Goal: Task Accomplishment & Management: Manage account settings

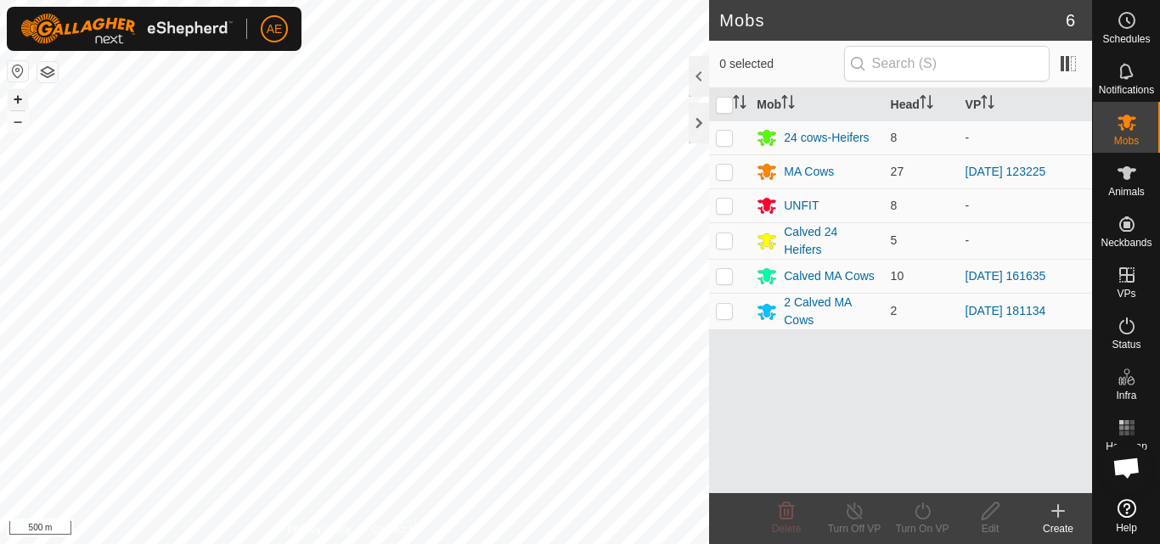
click at [14, 100] on button "+" at bounding box center [18, 99] width 20 height 20
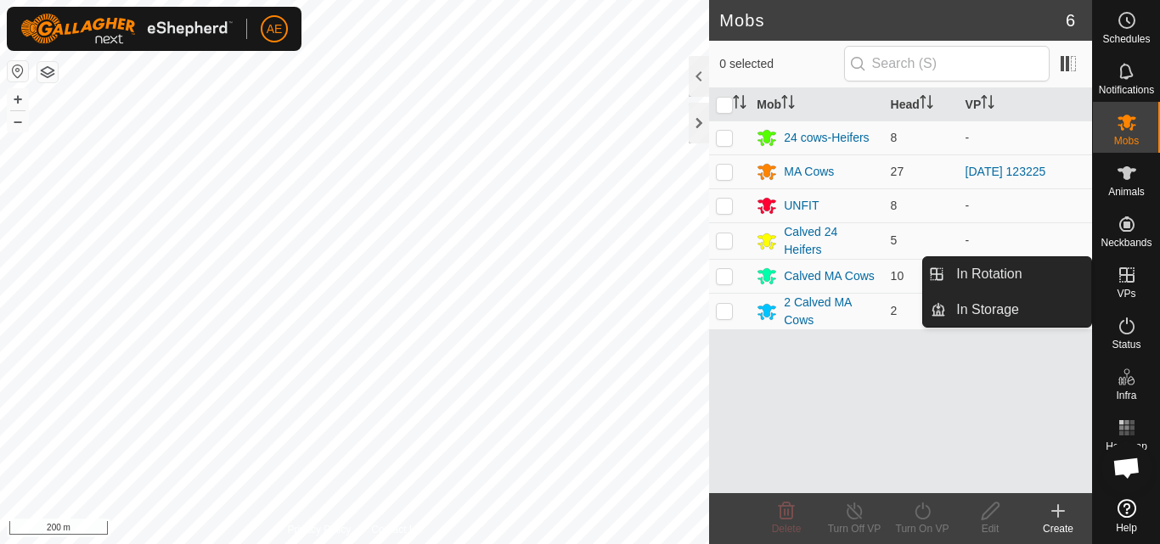
click at [1130, 289] on span "VPs" at bounding box center [1125, 294] width 19 height 10
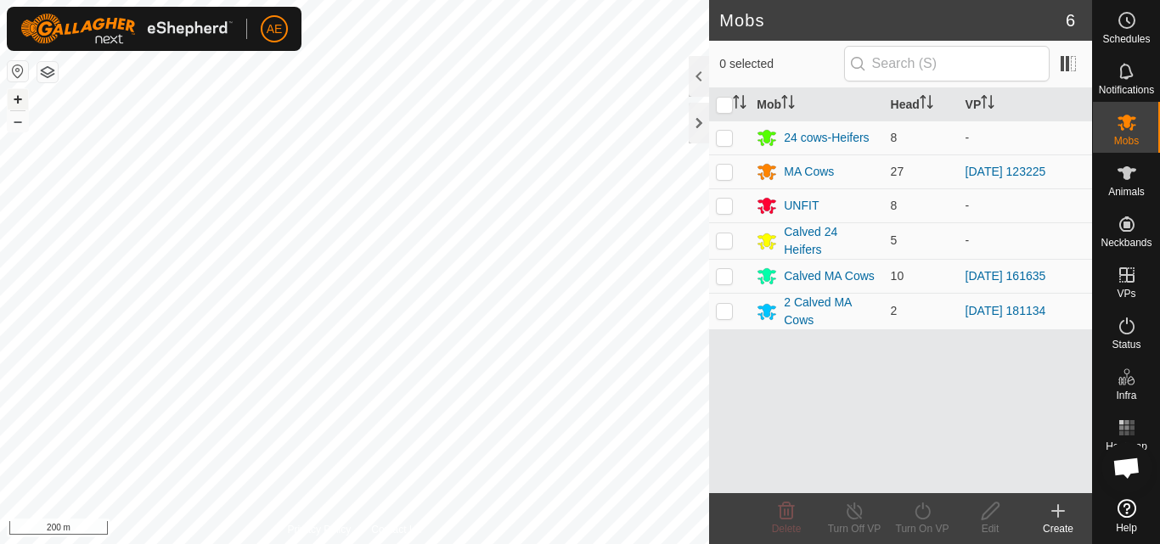
click at [17, 98] on button "+" at bounding box center [18, 99] width 20 height 20
click at [1063, 517] on icon at bounding box center [1058, 511] width 20 height 20
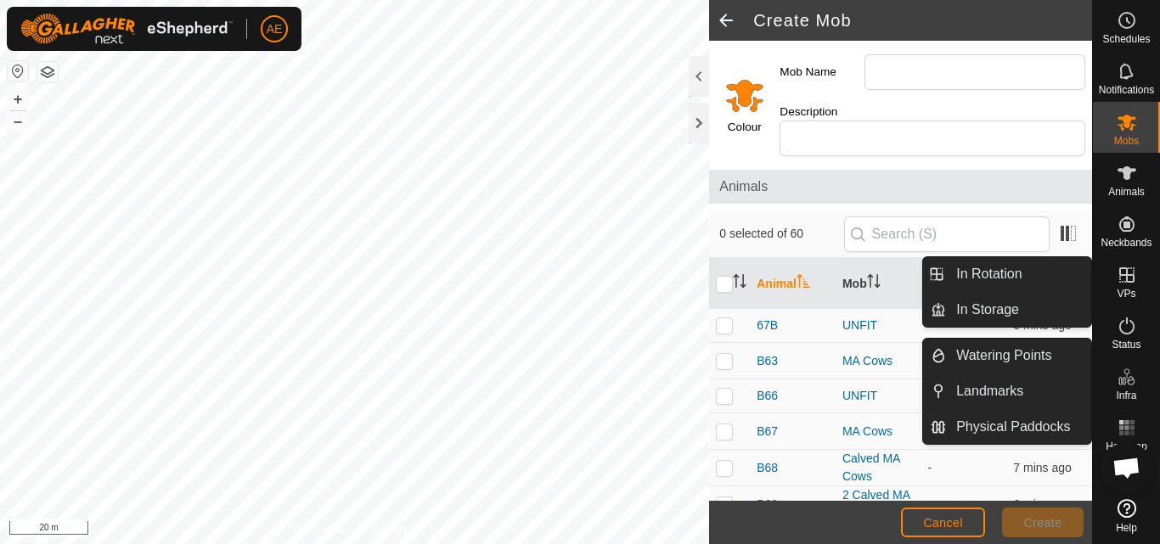
click at [1126, 287] on es-virtualpaddocks-svg-icon at bounding box center [1126, 274] width 31 height 27
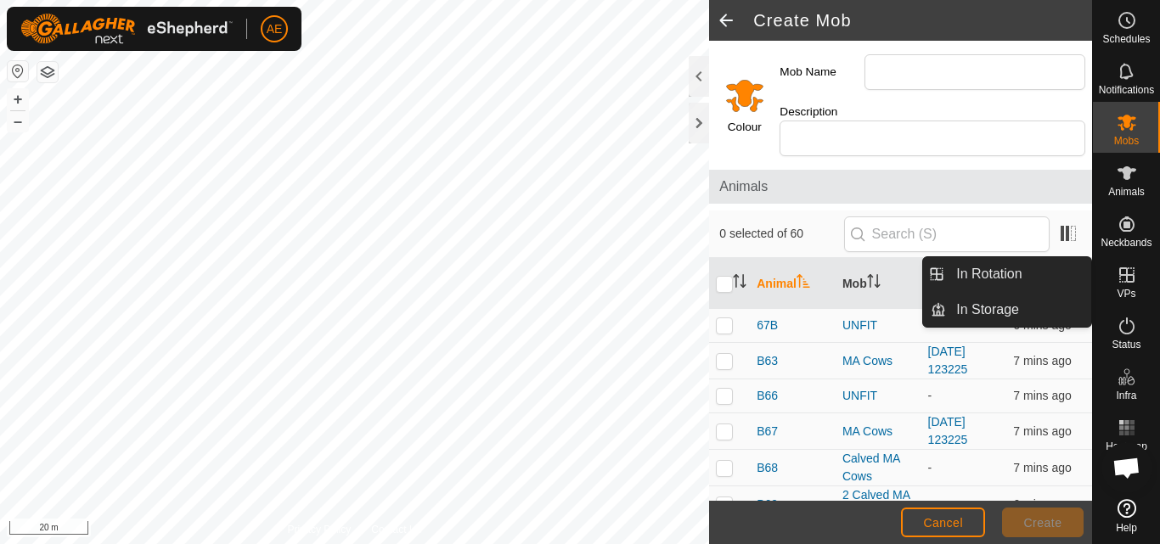
click at [1127, 284] on icon at bounding box center [1126, 275] width 20 height 20
click at [1043, 270] on link "In Rotation" at bounding box center [1018, 274] width 145 height 34
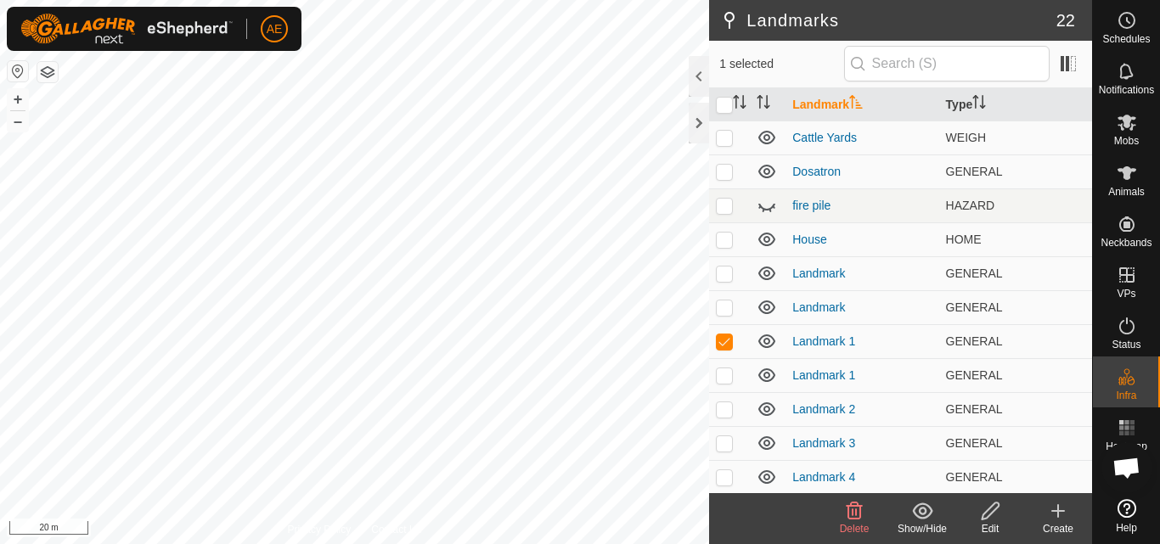
click at [1062, 520] on icon at bounding box center [1058, 511] width 20 height 20
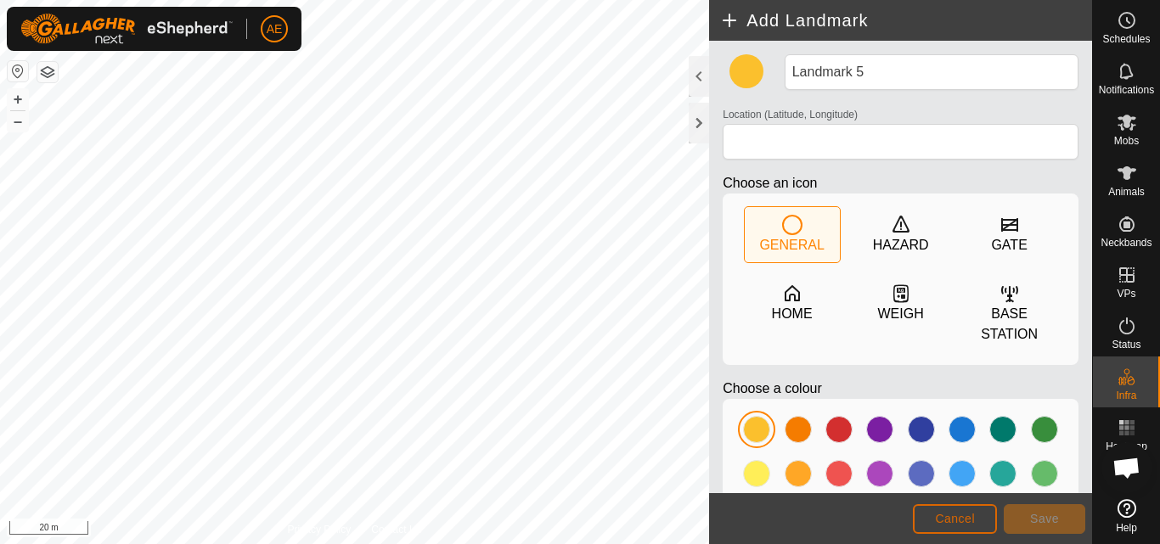
click at [966, 520] on span "Cancel" at bounding box center [955, 519] width 40 height 14
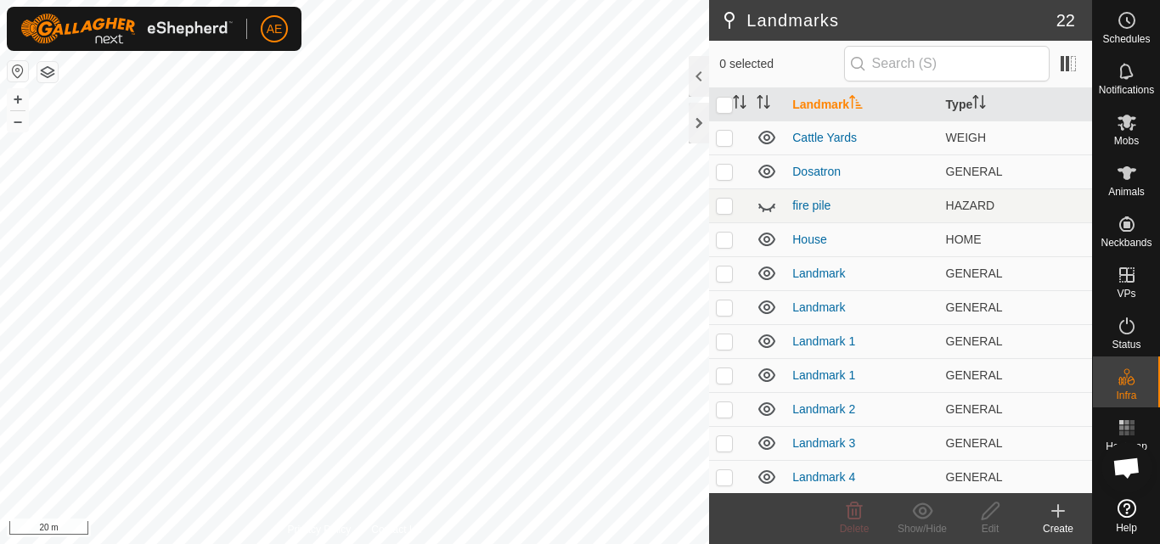
click at [1057, 522] on div "Create" at bounding box center [1058, 528] width 68 height 15
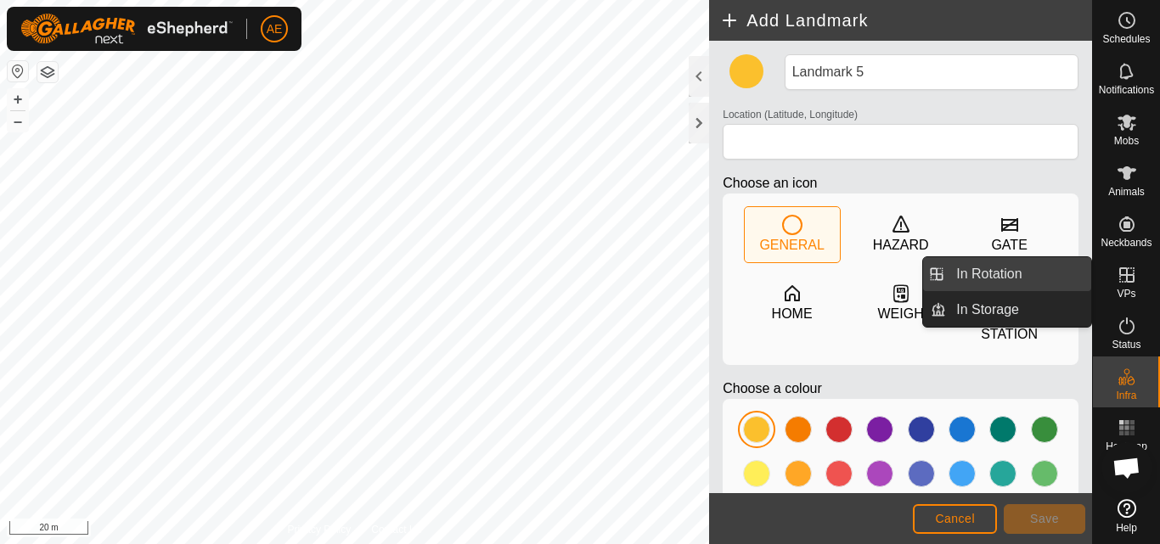
click at [1070, 270] on link "In Rotation" at bounding box center [1018, 274] width 145 height 34
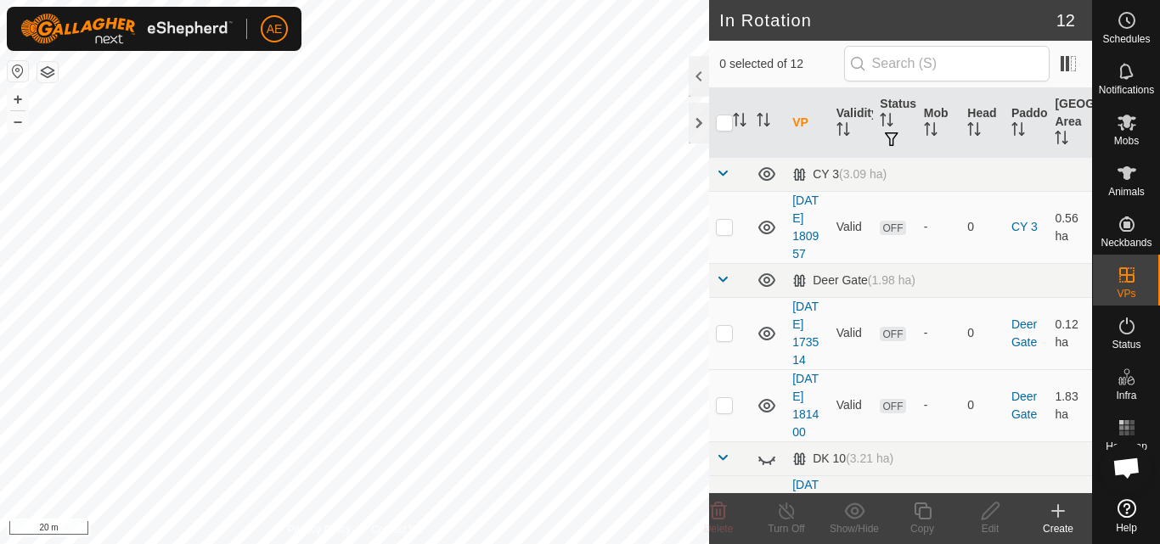
click at [1059, 511] on icon at bounding box center [1058, 511] width 12 height 0
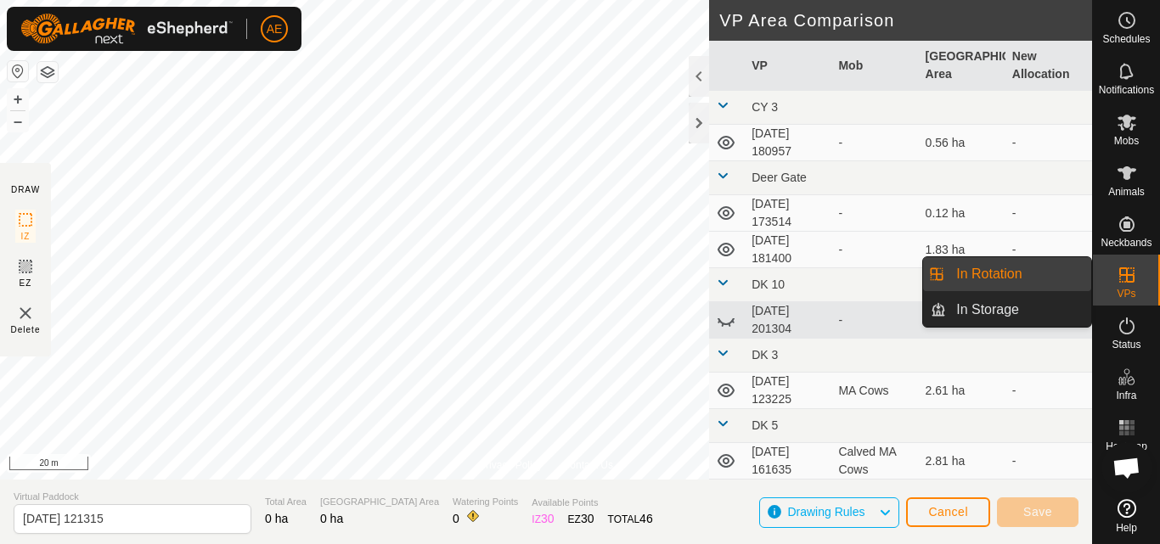
click at [1078, 267] on link "In Rotation" at bounding box center [1018, 274] width 145 height 34
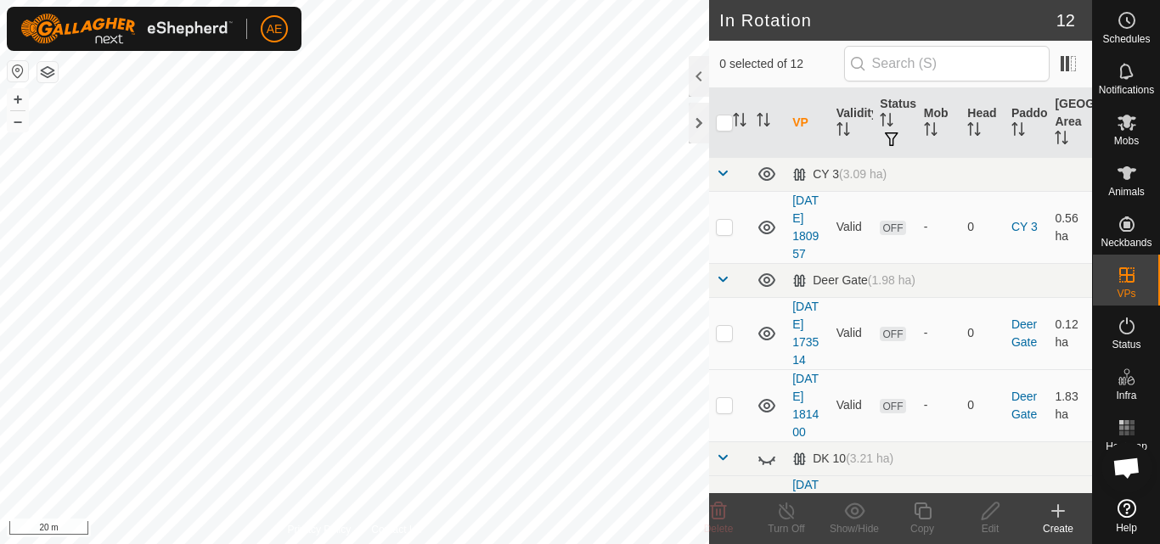
click at [1054, 511] on icon at bounding box center [1058, 511] width 12 height 0
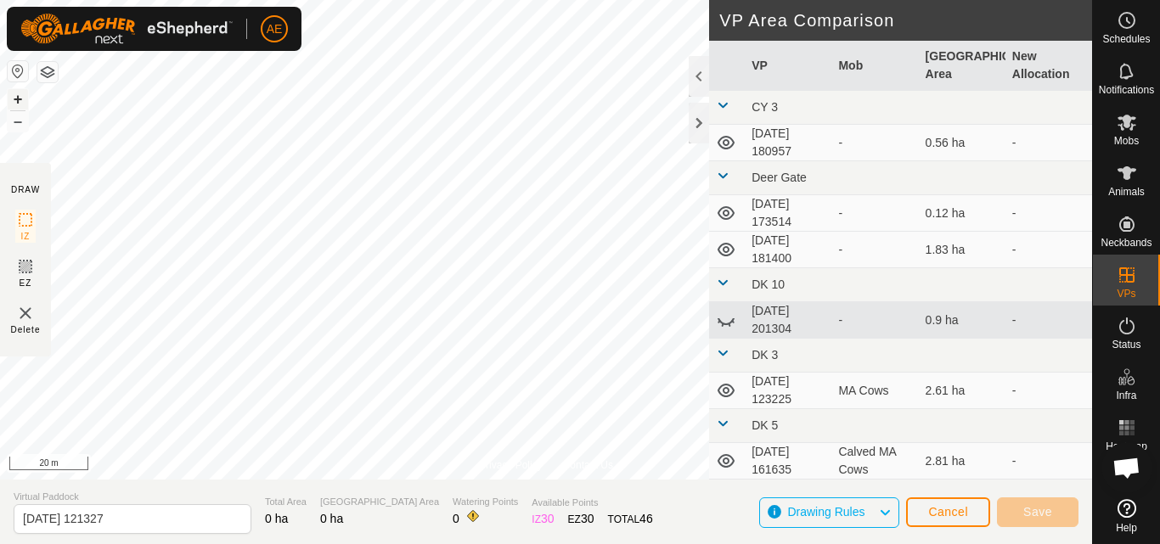
click at [11, 99] on button "+" at bounding box center [18, 99] width 20 height 20
click at [18, 121] on button "–" at bounding box center [18, 121] width 20 height 20
click at [699, 122] on div at bounding box center [699, 123] width 20 height 41
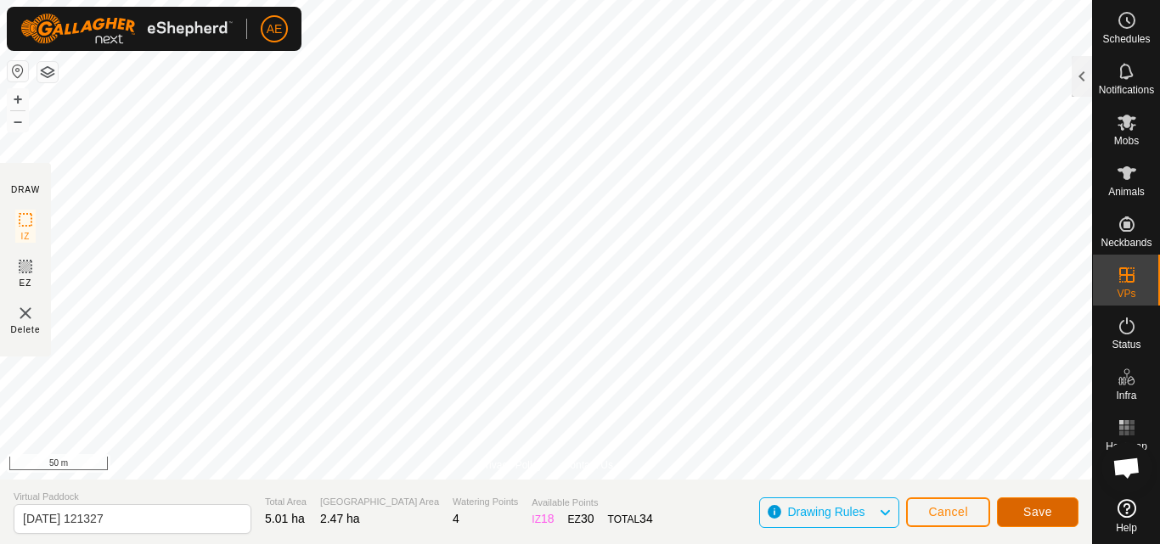
click at [1041, 514] on span "Save" at bounding box center [1037, 512] width 29 height 14
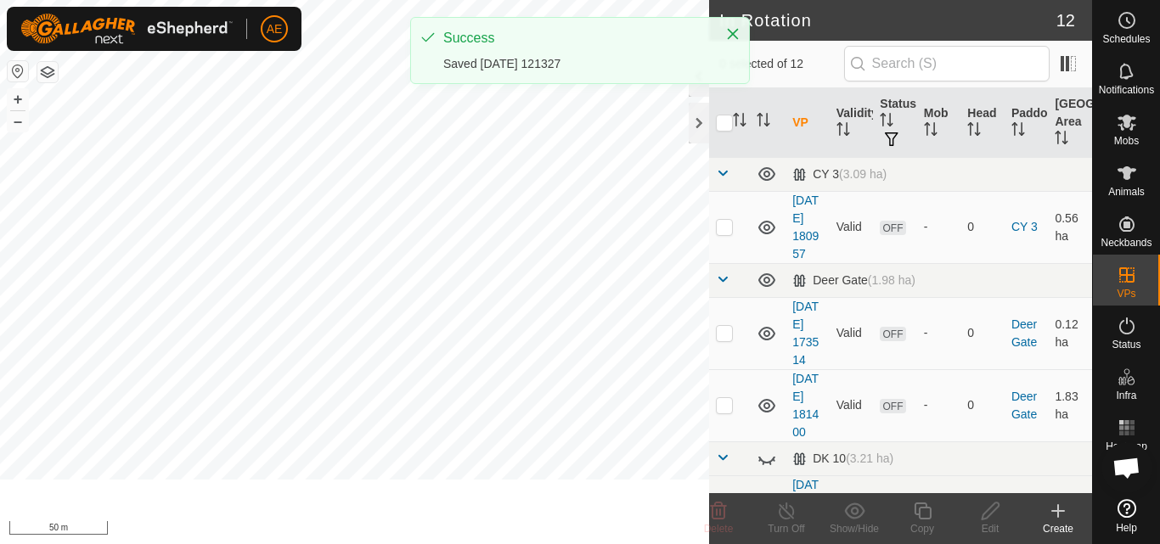
click at [1041, 514] on create-svg-icon at bounding box center [1058, 511] width 68 height 20
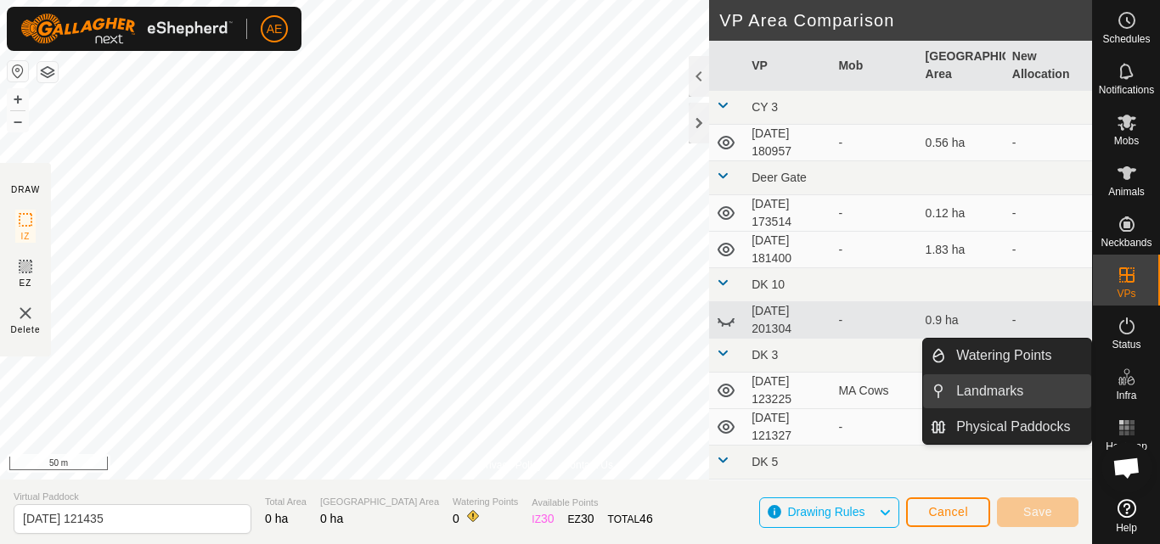
click at [1038, 379] on link "Landmarks" at bounding box center [1018, 391] width 145 height 34
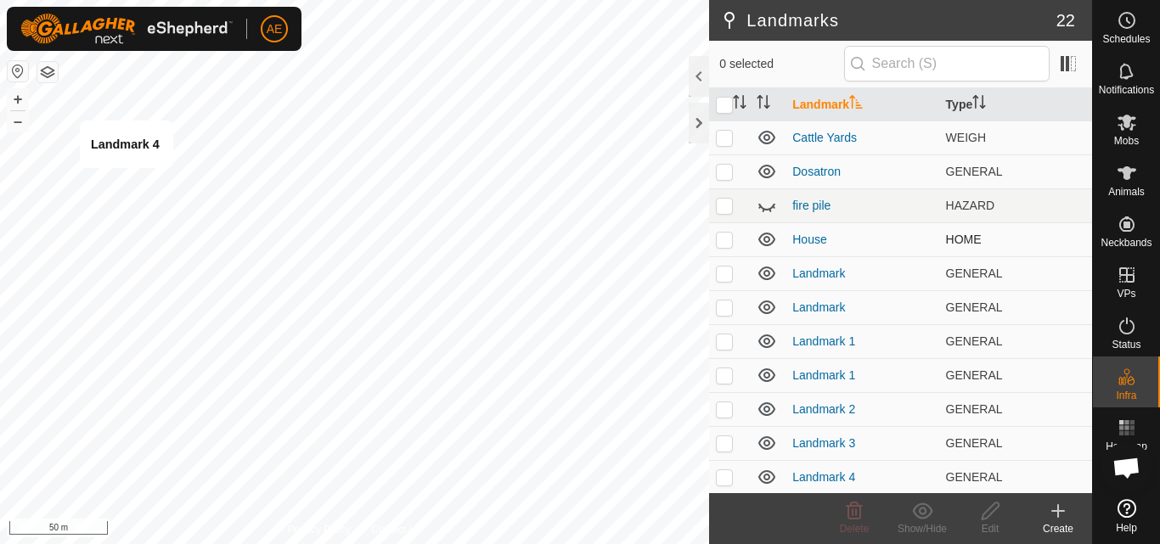
checkbox input "true"
click at [855, 512] on icon at bounding box center [854, 511] width 16 height 17
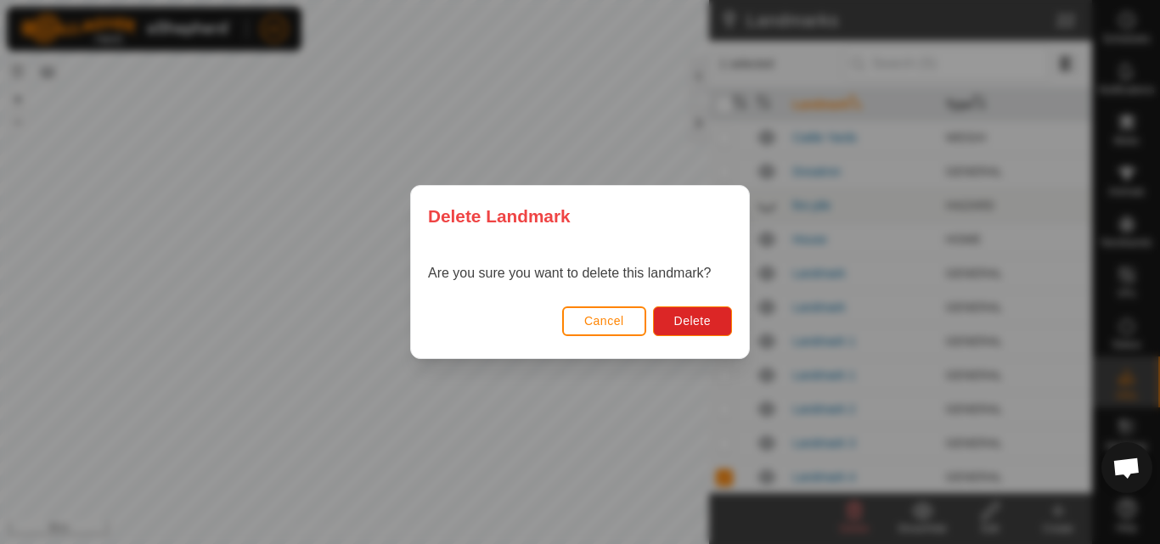
click at [855, 515] on div "Delete Landmark Are you sure you want to delete this landmark? Cancel Delete" at bounding box center [580, 272] width 1160 height 544
click at [855, 516] on div "Delete Landmark Are you sure you want to delete this landmark? Cancel Delete" at bounding box center [580, 272] width 1160 height 544
click at [860, 518] on div "Delete Landmark Are you sure you want to delete this landmark? Cancel Delete" at bounding box center [580, 272] width 1160 height 544
click at [674, 318] on span "Delete" at bounding box center [692, 321] width 37 height 14
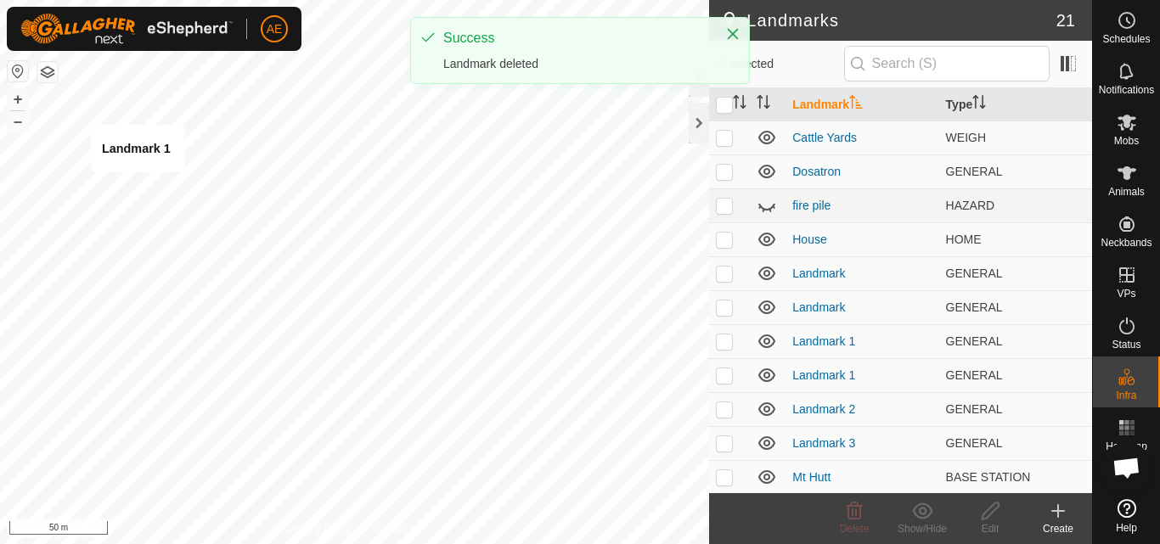
checkbox input "true"
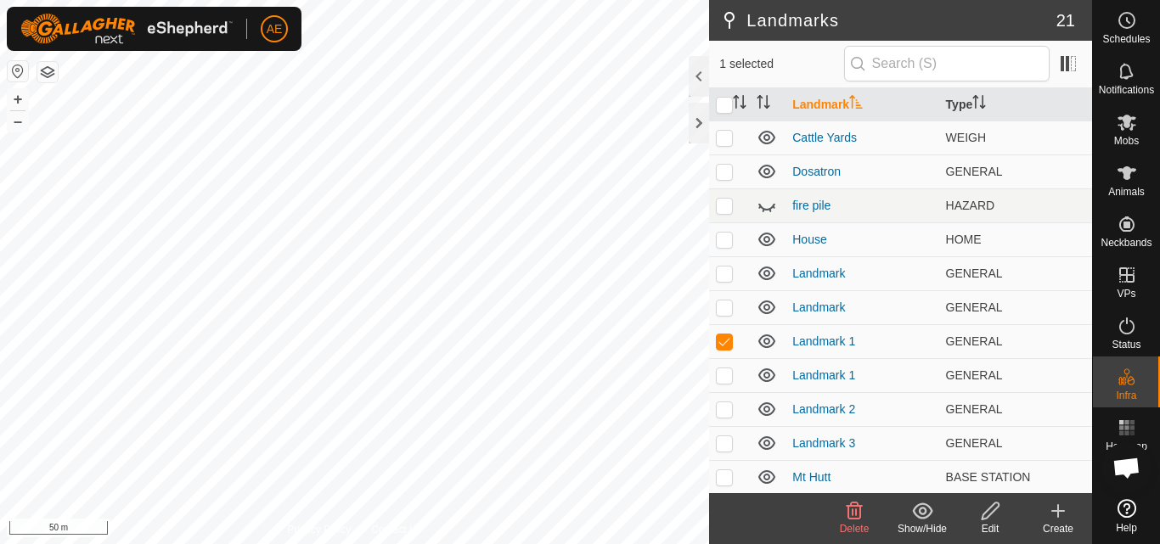
click at [851, 531] on span "Delete" at bounding box center [855, 529] width 30 height 12
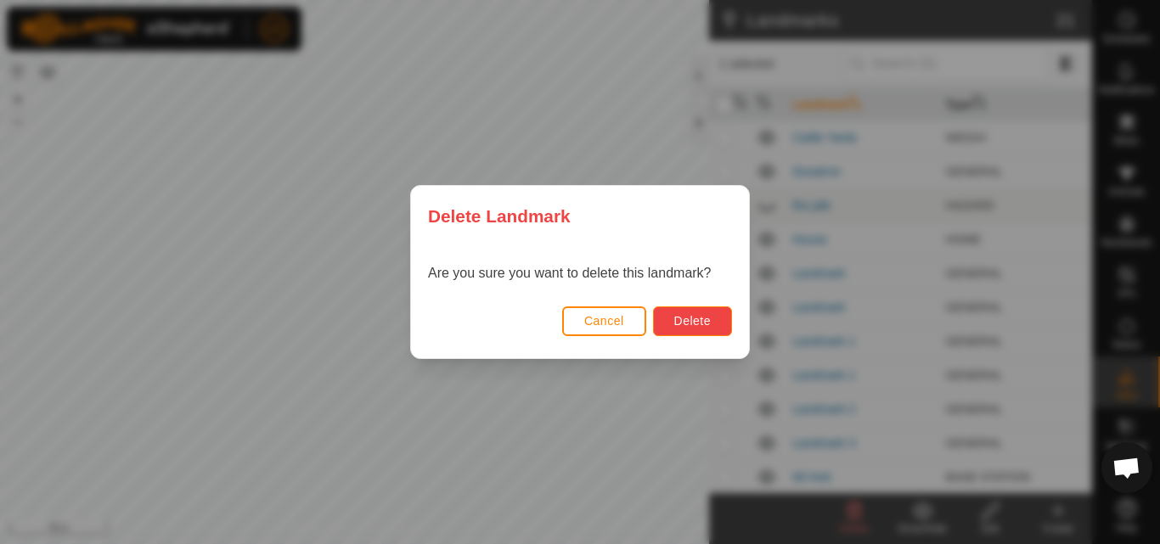
click at [712, 326] on button "Delete" at bounding box center [692, 321] width 79 height 30
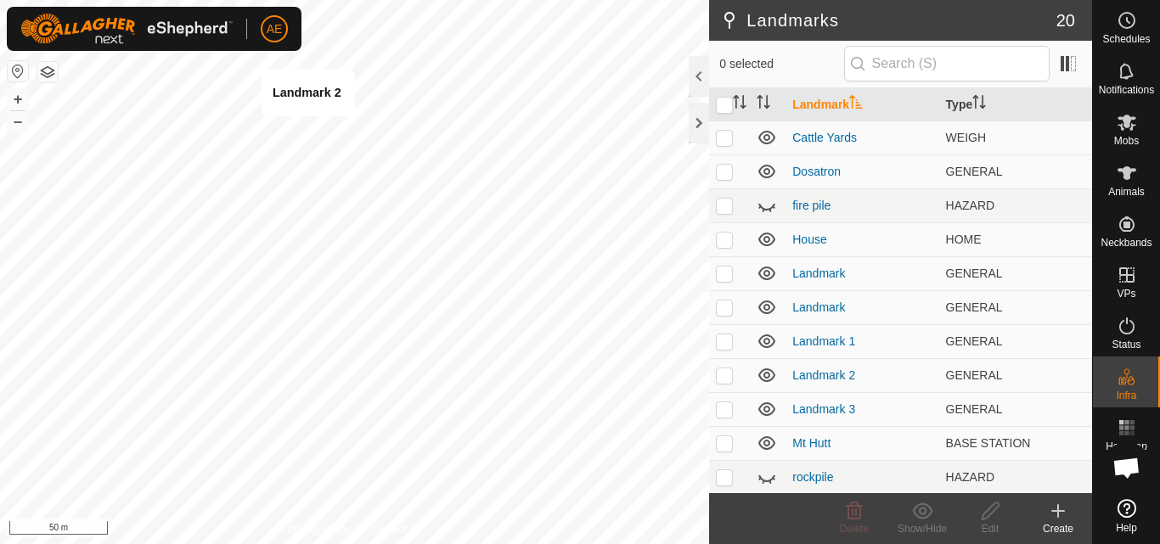
checkbox input "true"
click at [854, 527] on span "Delete" at bounding box center [855, 529] width 30 height 12
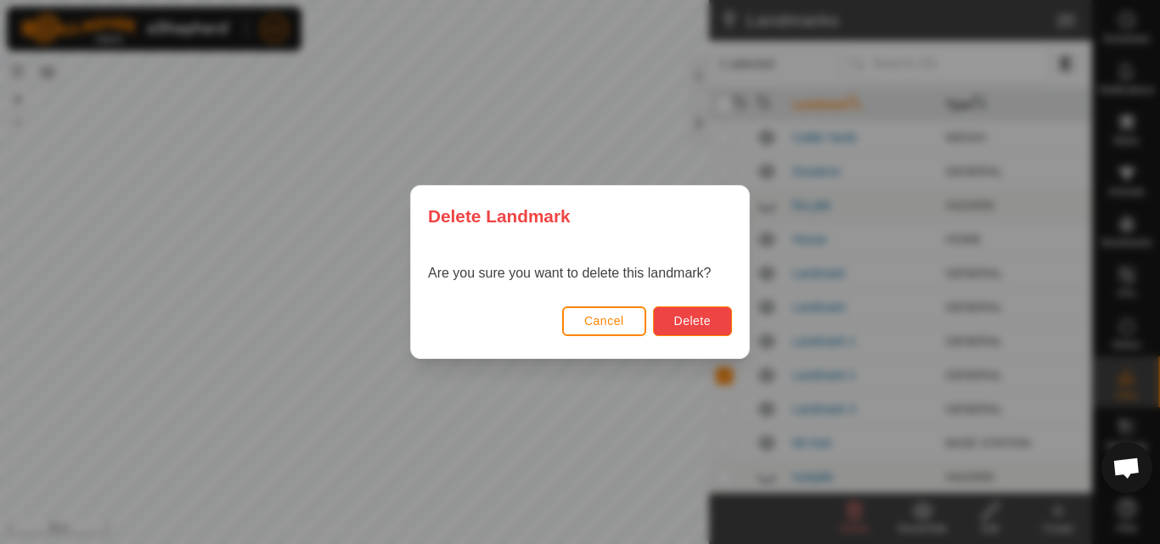
click at [720, 317] on button "Delete" at bounding box center [692, 321] width 79 height 30
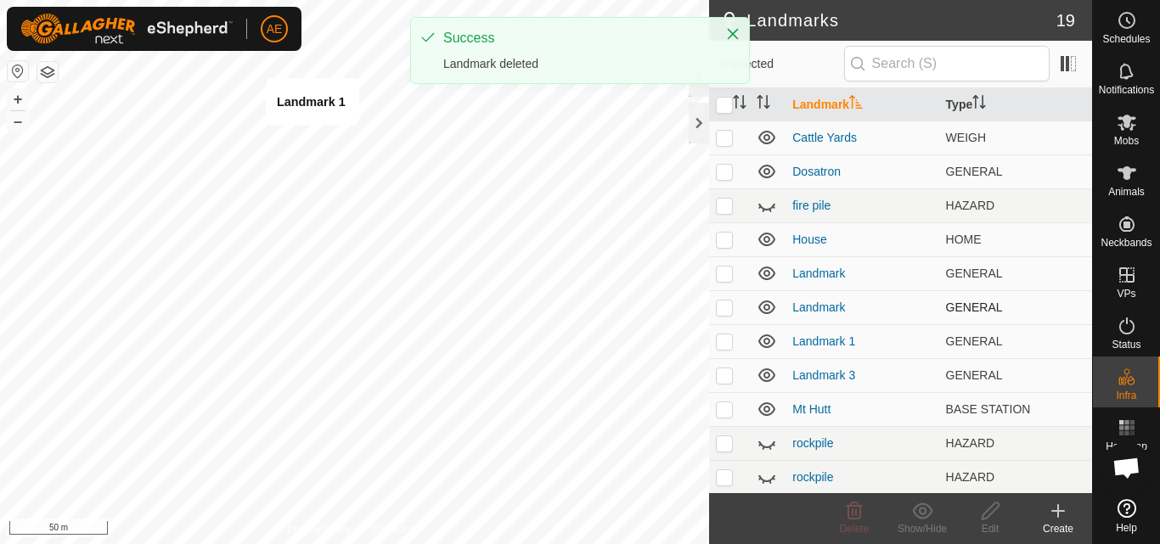
checkbox input "true"
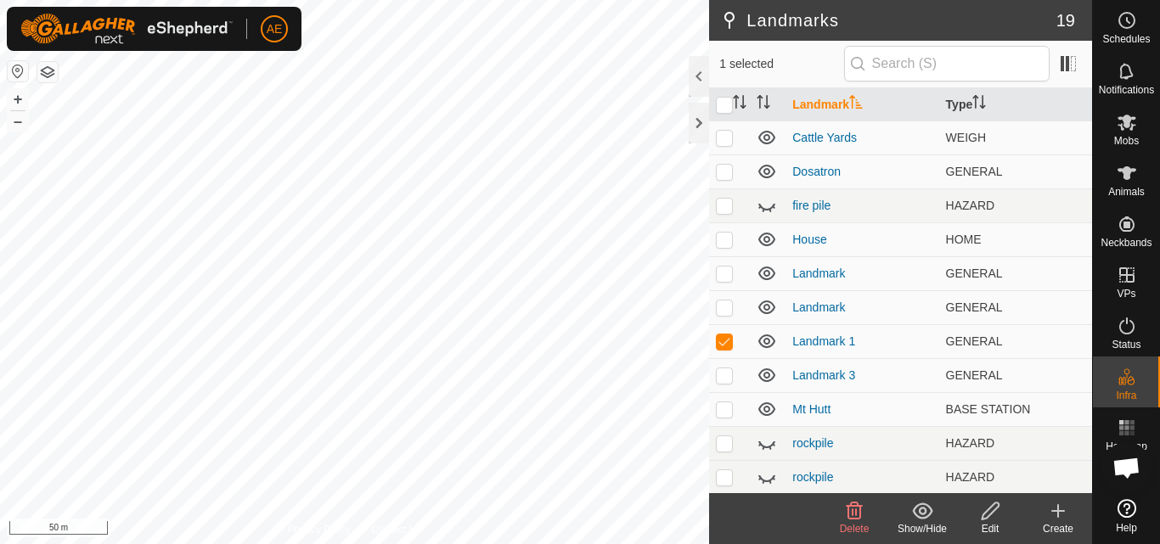
click at [855, 517] on icon at bounding box center [854, 511] width 20 height 20
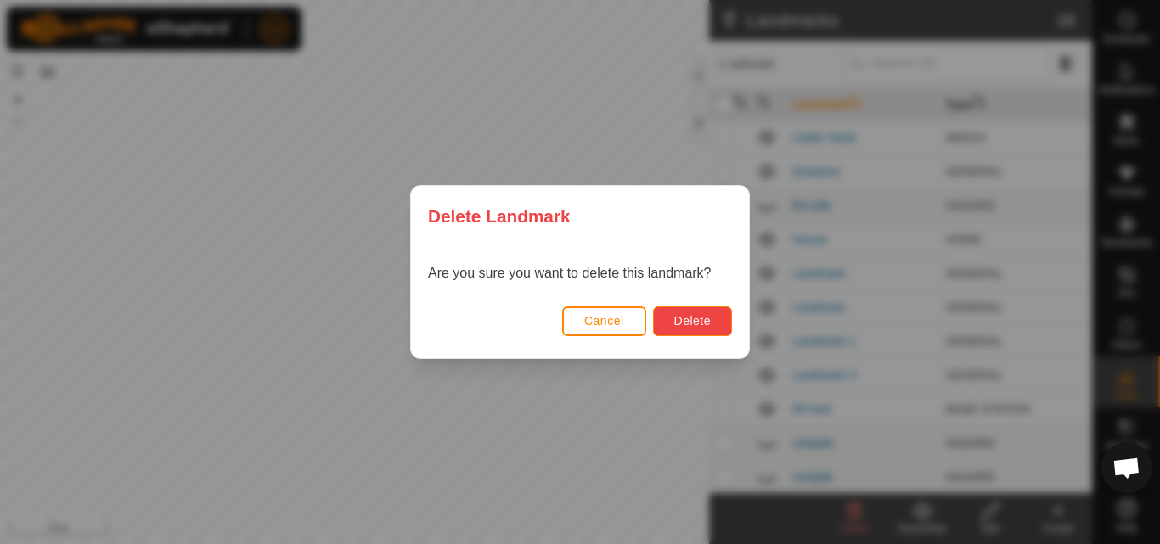
click at [697, 322] on span "Delete" at bounding box center [692, 321] width 37 height 14
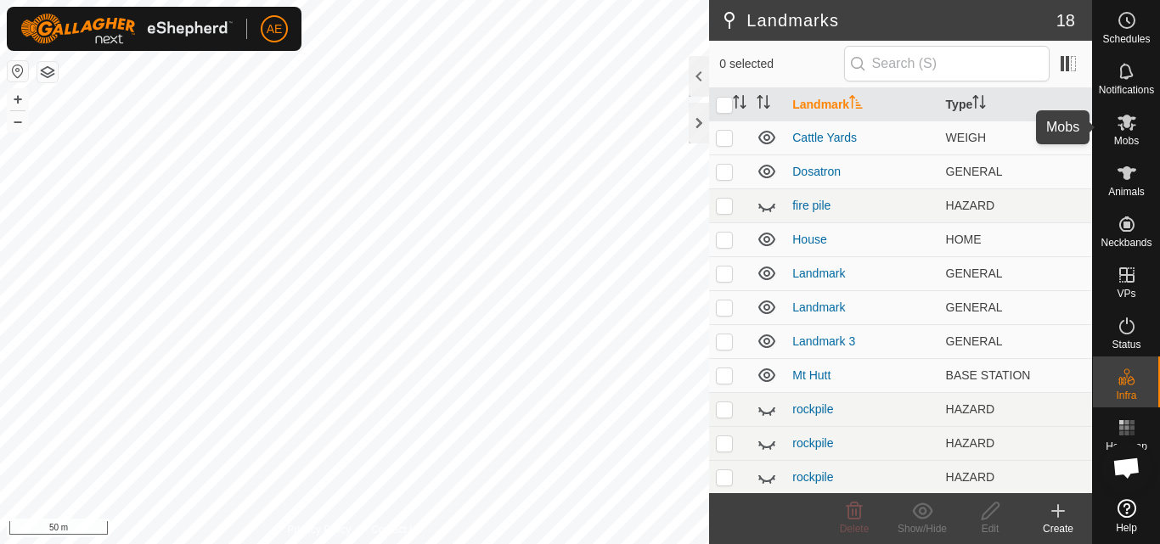
click at [1129, 129] on icon at bounding box center [1126, 123] width 19 height 16
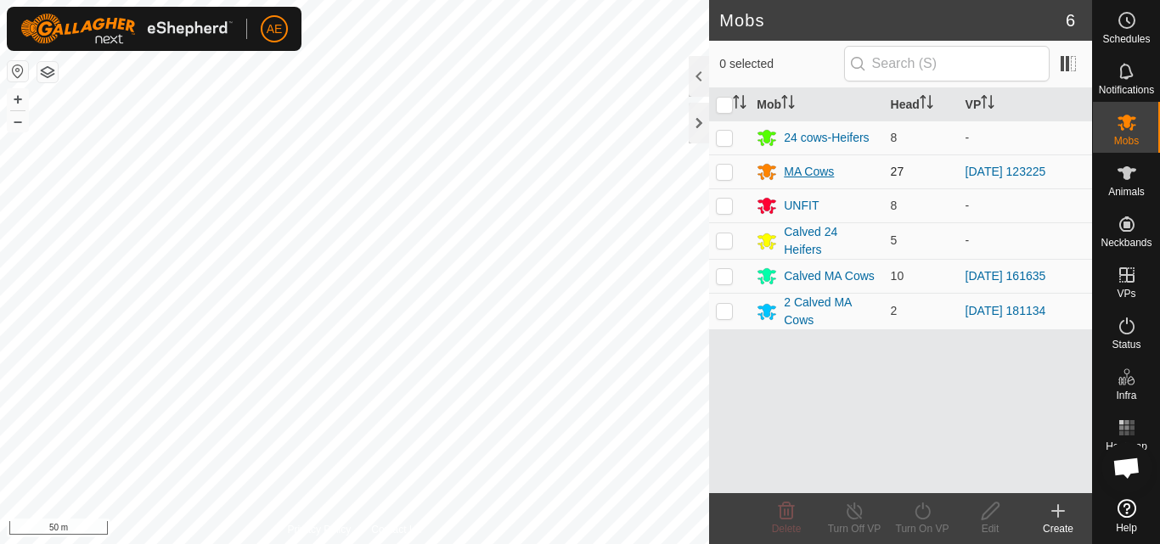
click at [822, 173] on div "MA Cows" at bounding box center [809, 172] width 50 height 18
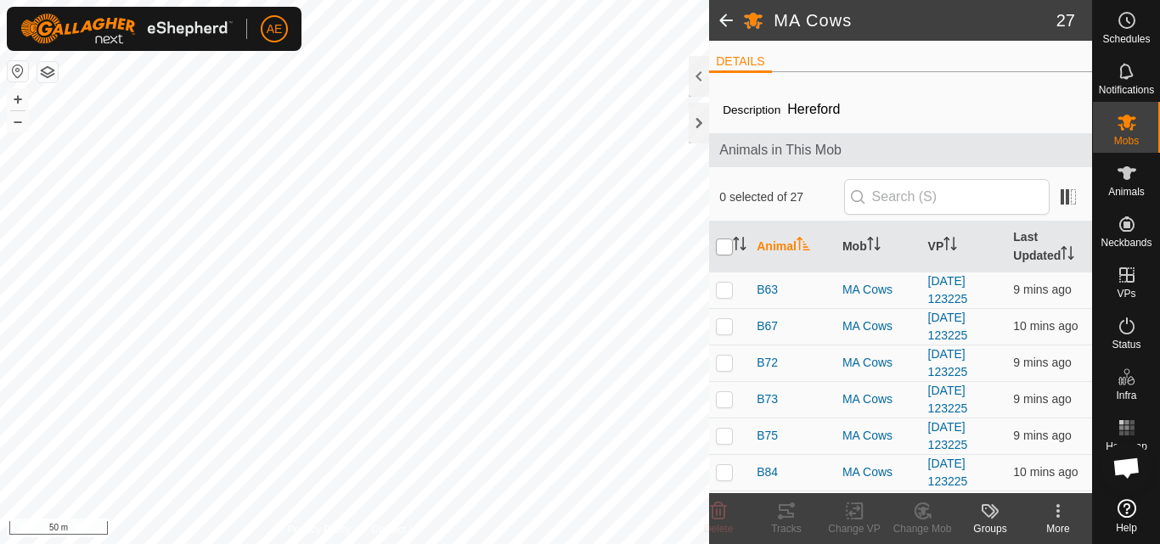
click at [725, 253] on input "checkbox" at bounding box center [724, 247] width 17 height 17
checkbox input "true"
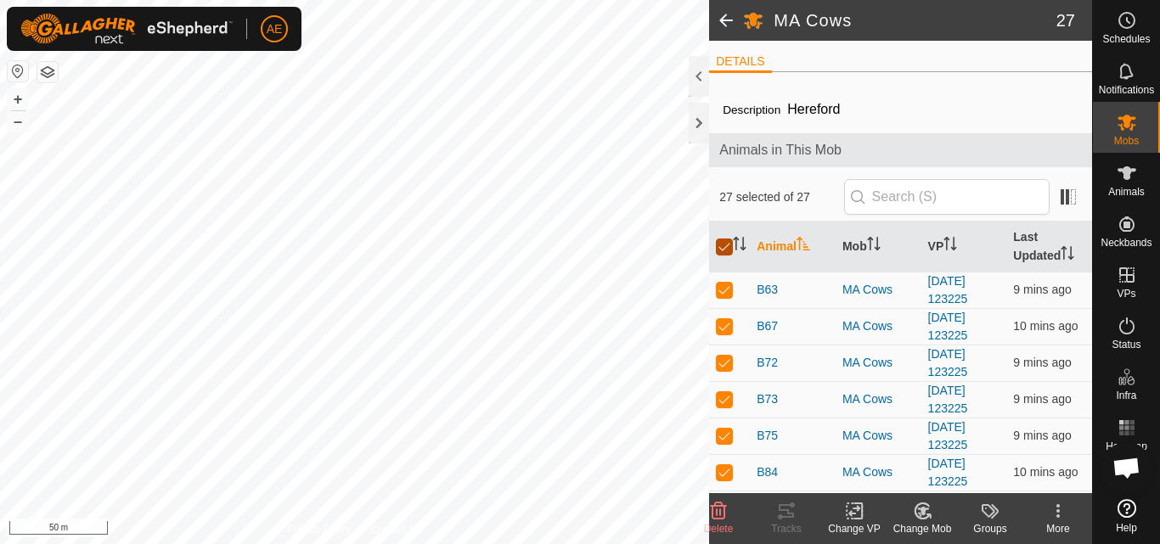
checkbox input "true"
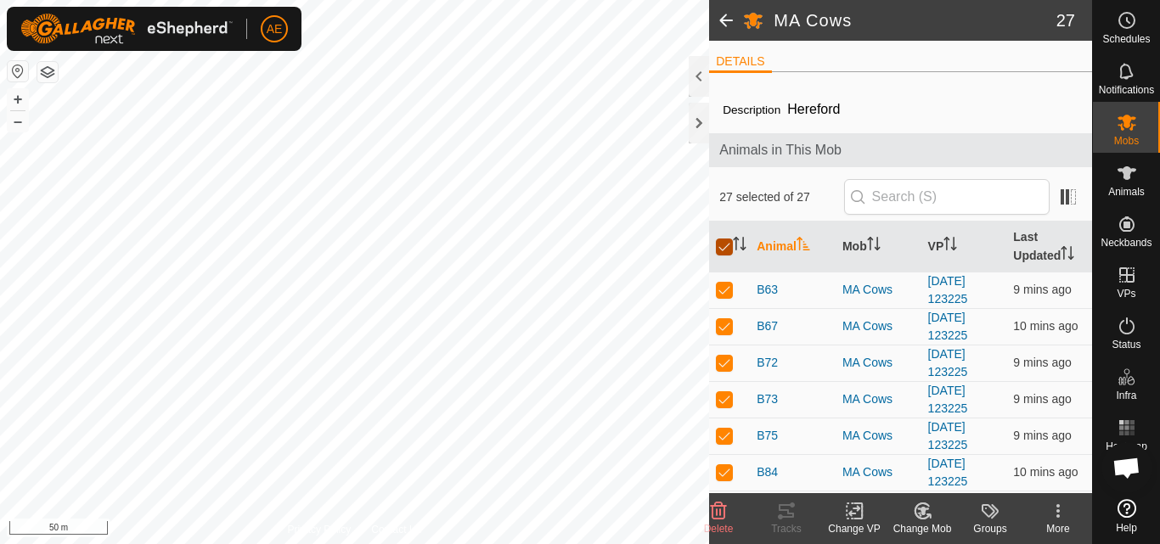
checkbox input "true"
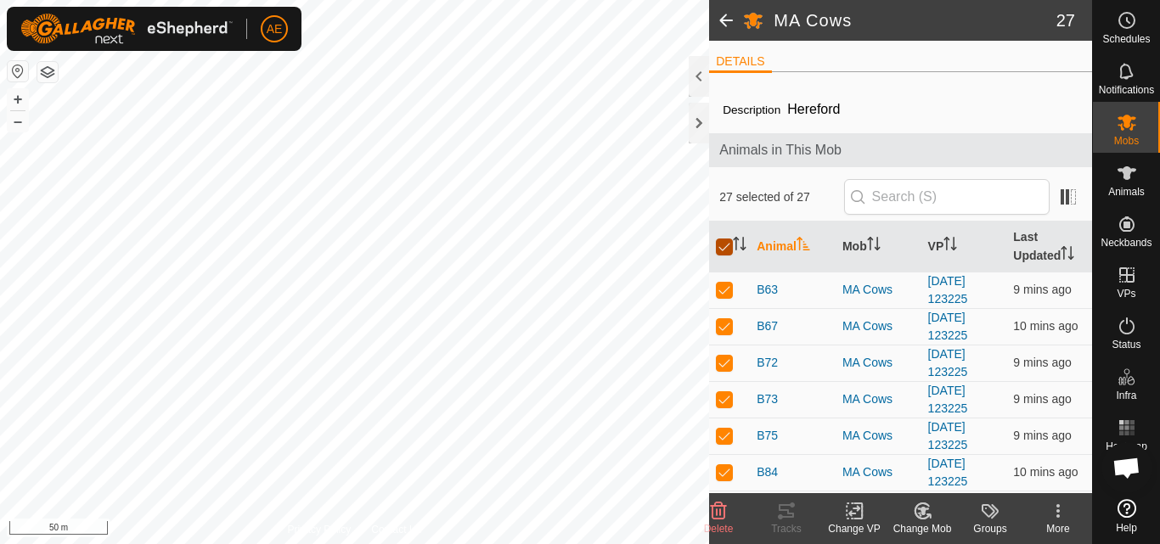
checkbox input "true"
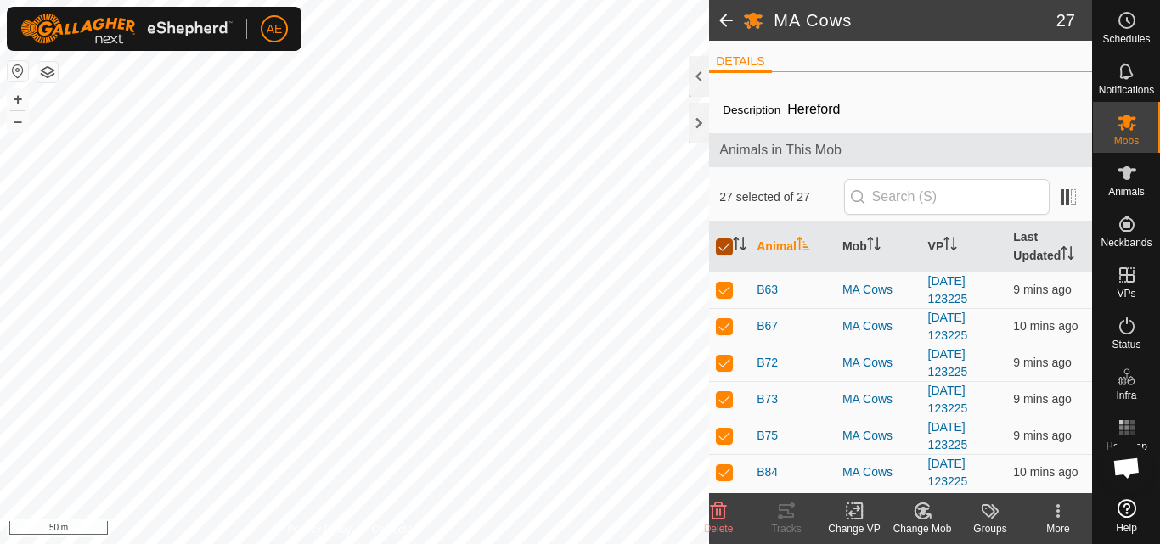
checkbox input "true"
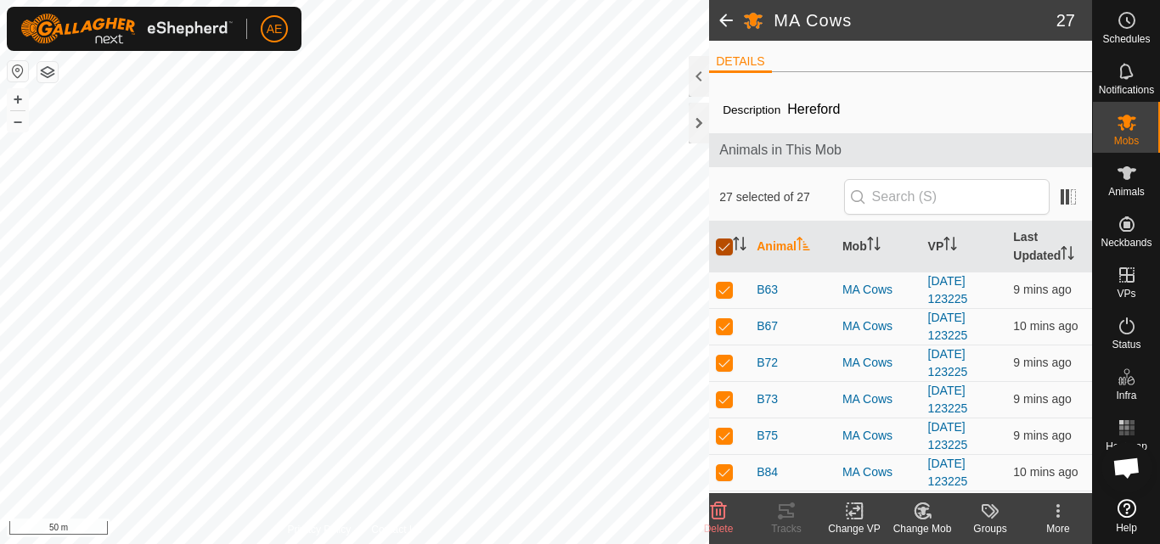
checkbox input "true"
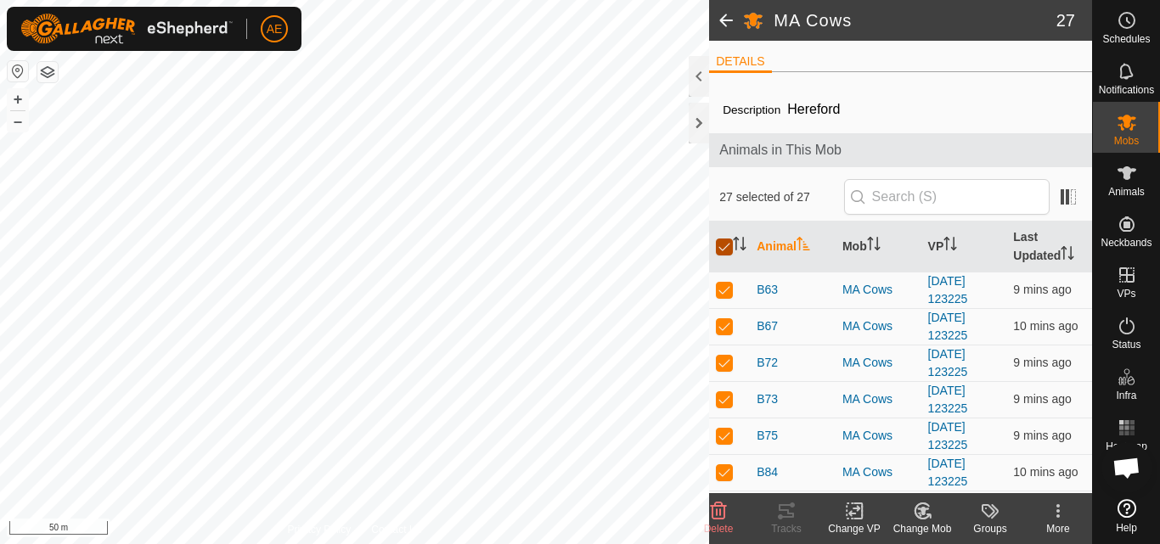
checkbox input "true"
click at [860, 520] on icon at bounding box center [854, 511] width 21 height 20
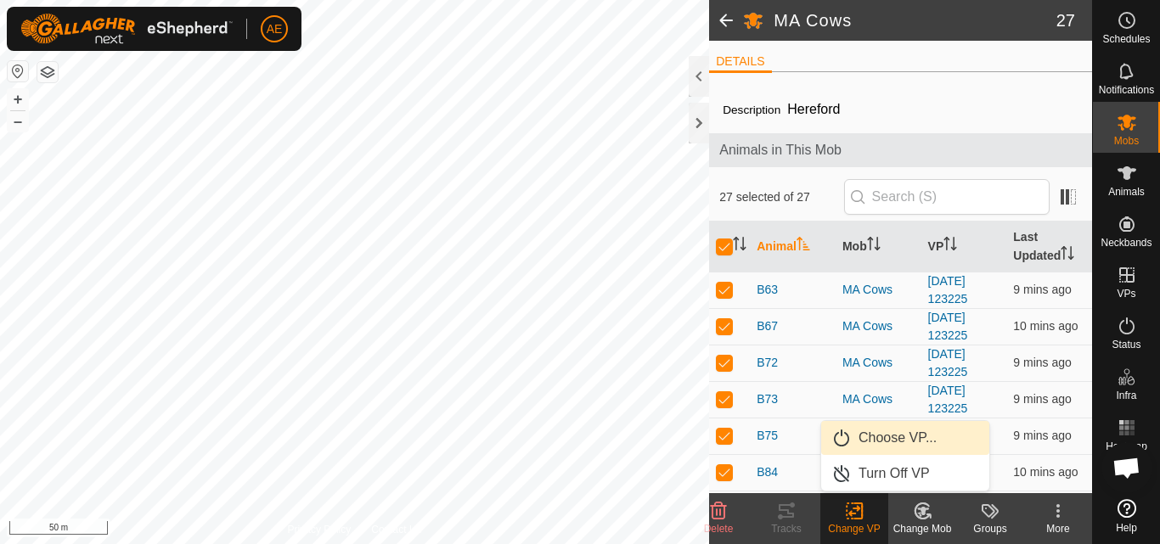
click at [877, 440] on link "Choose VP..." at bounding box center [905, 438] width 168 height 34
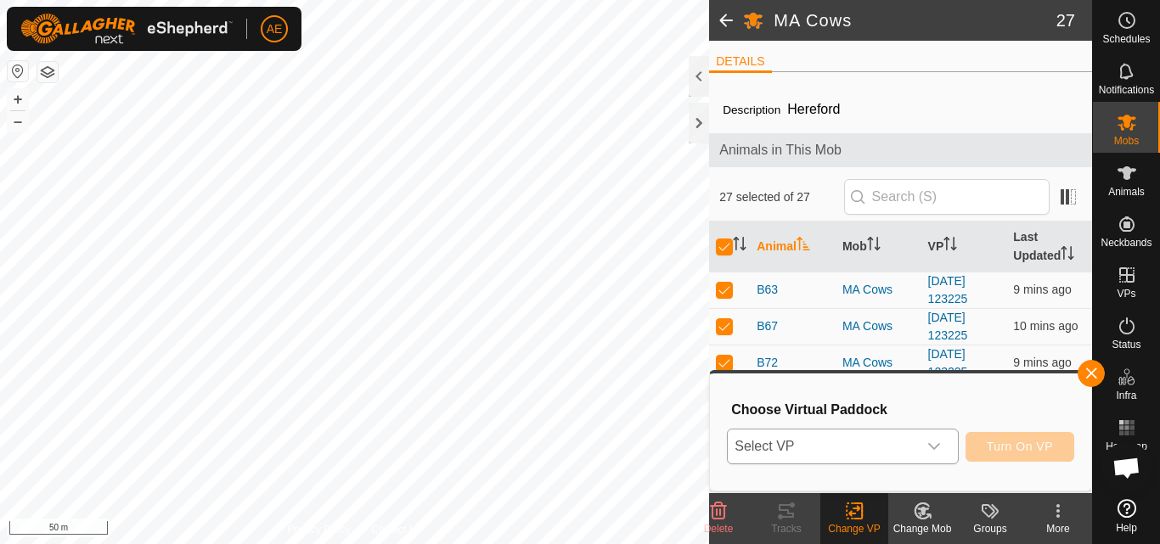
click at [935, 449] on icon "dropdown trigger" at bounding box center [934, 446] width 12 height 7
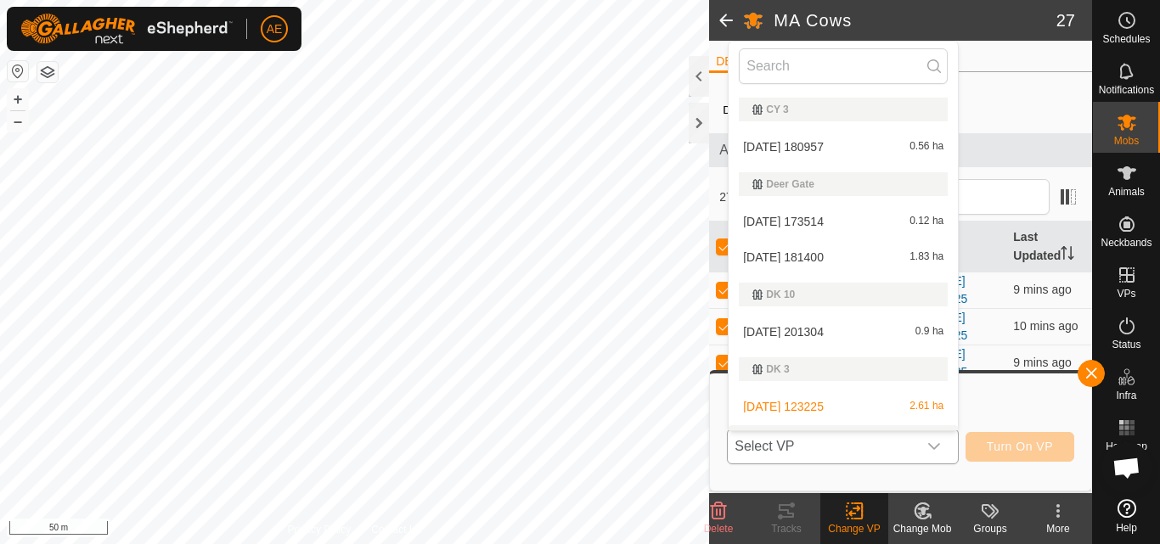
scroll to position [29, 0]
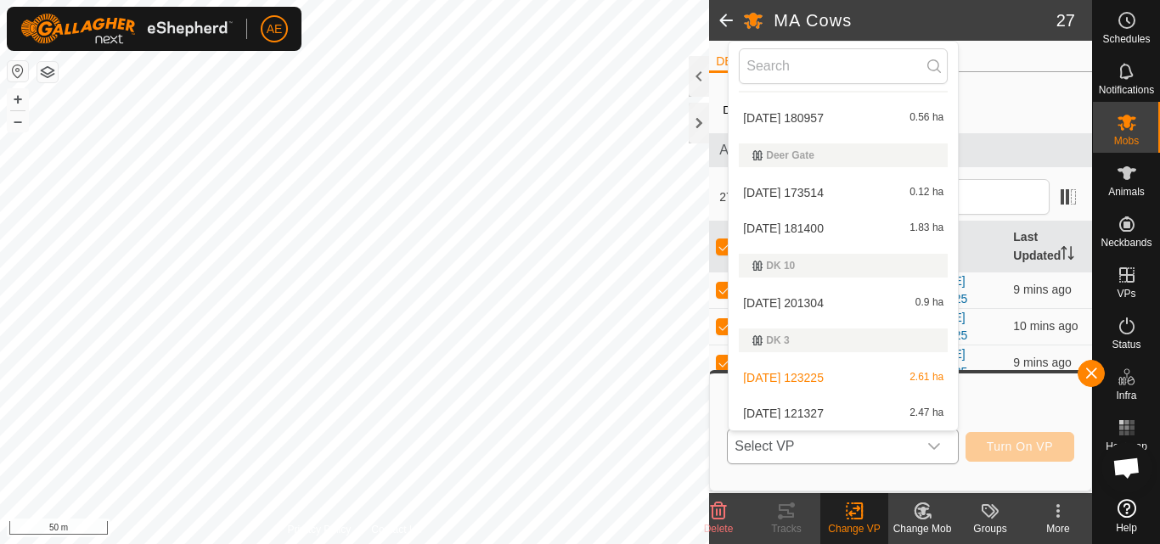
click at [901, 417] on li "[DATE] 121327 2.47 ha" at bounding box center [842, 413] width 229 height 34
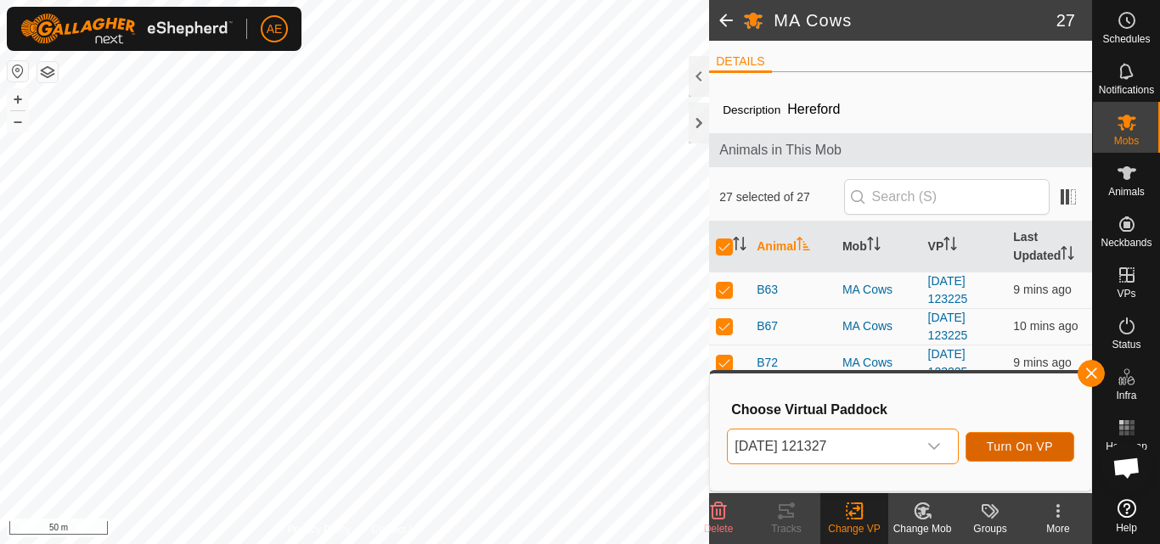
click at [1043, 449] on span "Turn On VP" at bounding box center [1019, 447] width 66 height 14
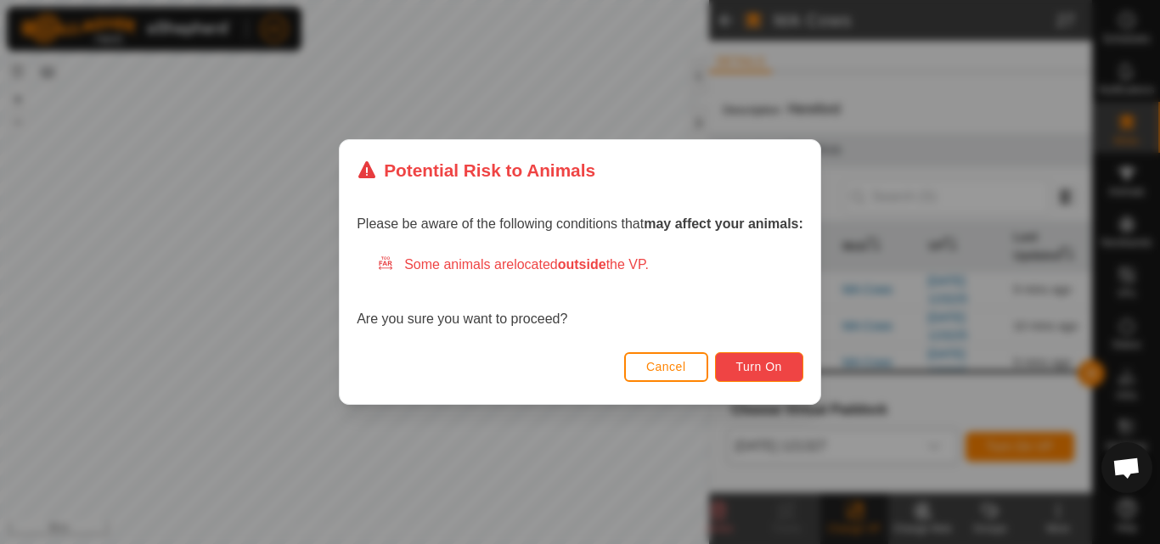
click at [759, 373] on span "Turn On" at bounding box center [759, 367] width 46 height 14
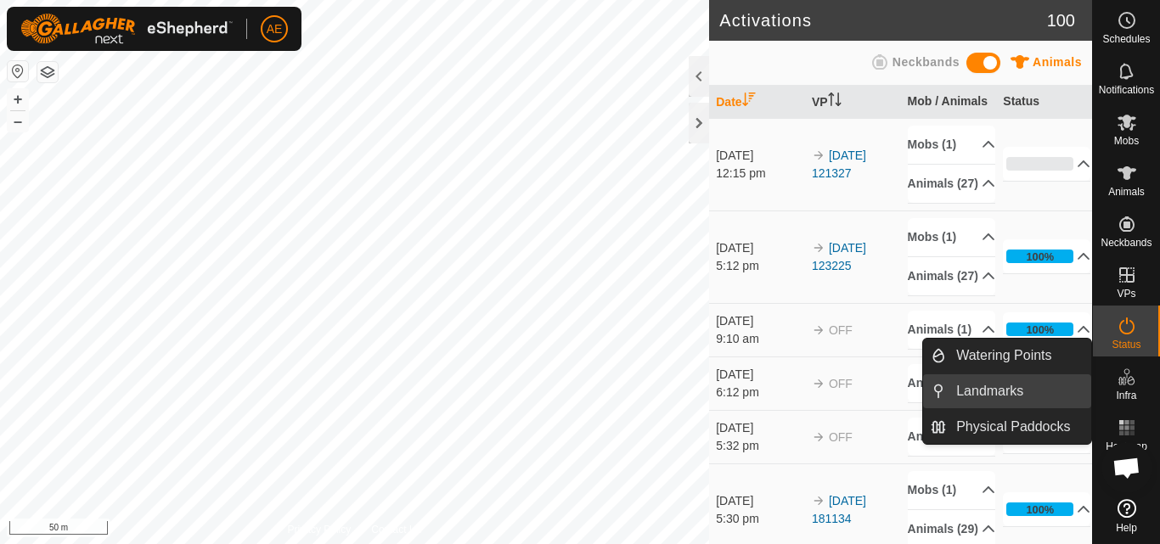
click at [1062, 391] on link "Landmarks" at bounding box center [1018, 391] width 145 height 34
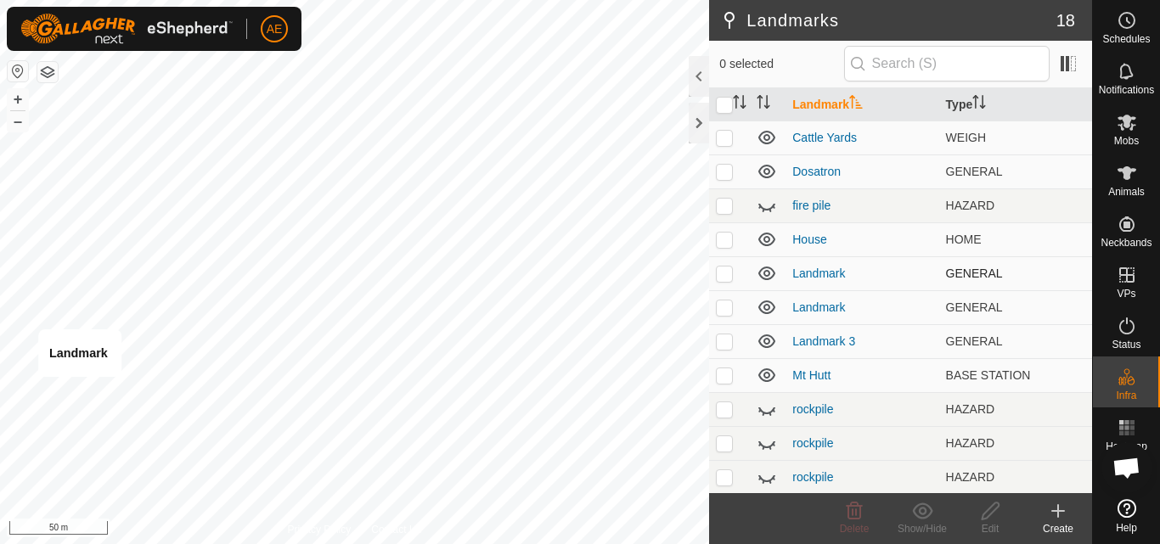
checkbox input "true"
click at [857, 527] on span "Delete" at bounding box center [855, 529] width 30 height 12
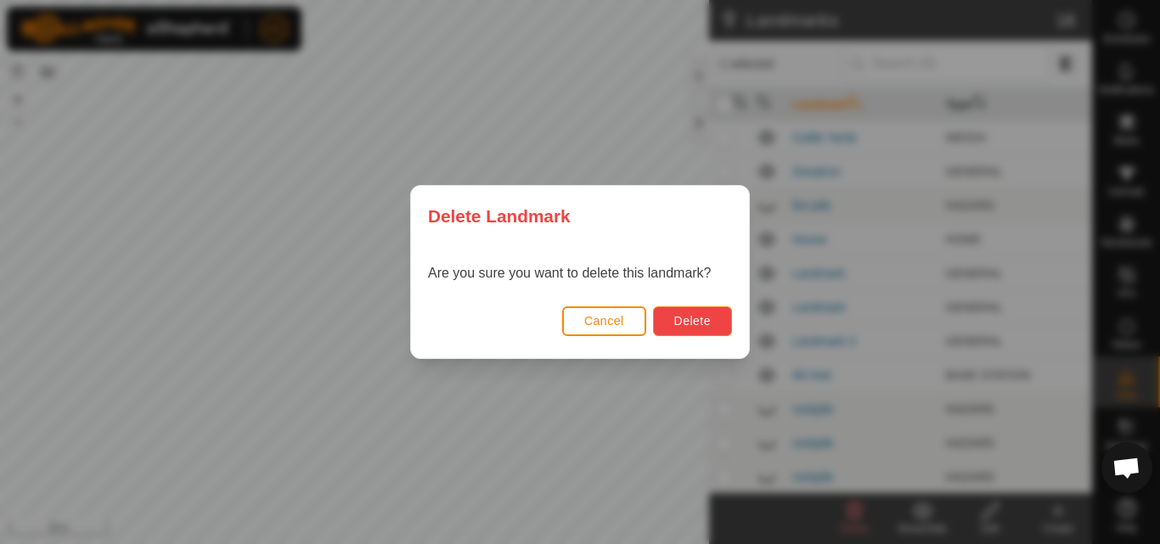
click at [711, 317] on button "Delete" at bounding box center [692, 321] width 79 height 30
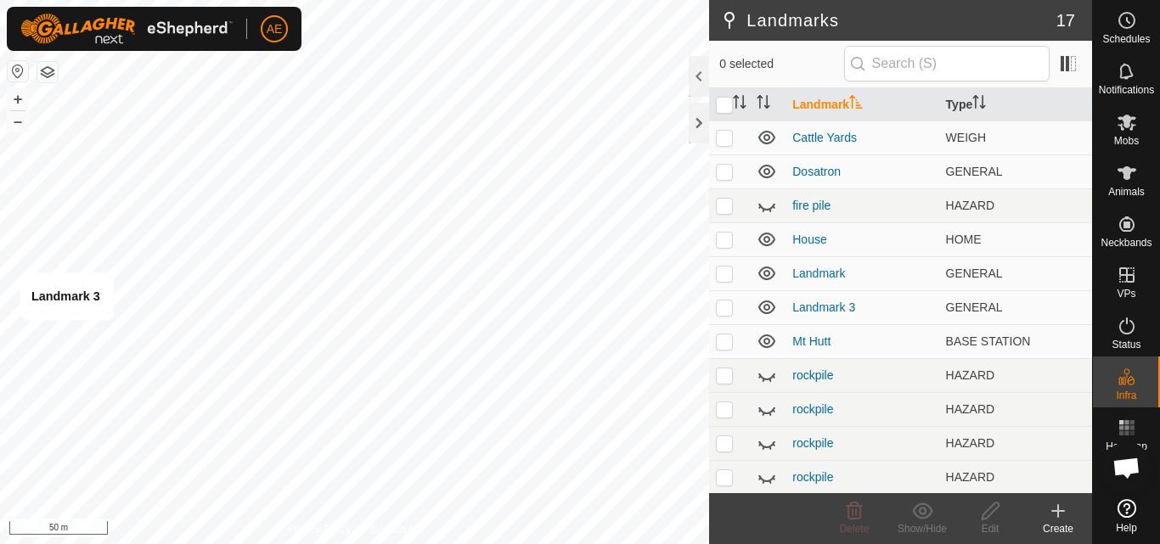
checkbox input "true"
click at [857, 518] on icon at bounding box center [854, 511] width 16 height 17
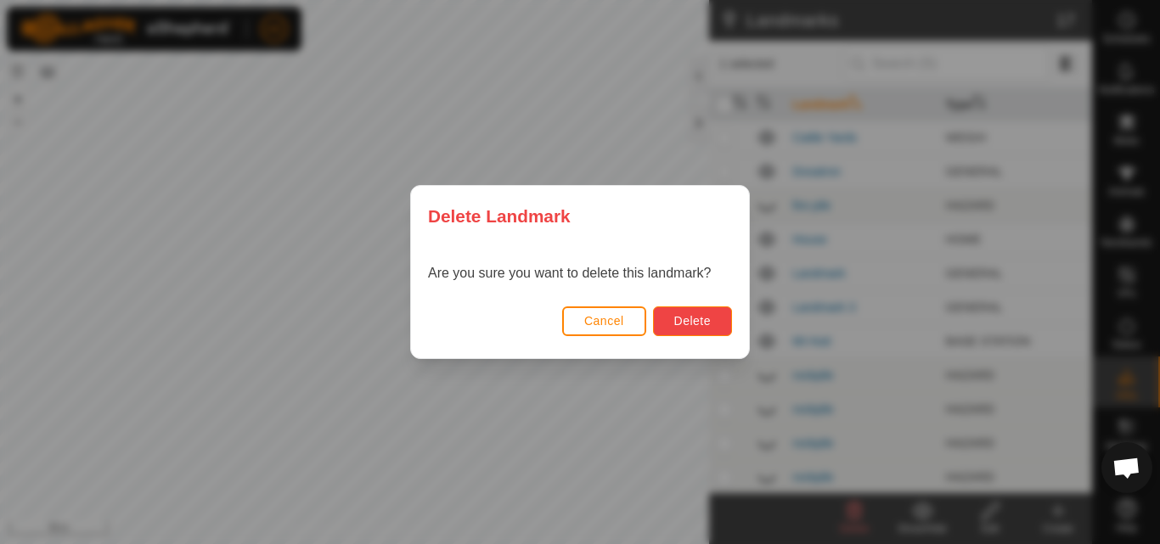
click at [719, 323] on button "Delete" at bounding box center [692, 321] width 79 height 30
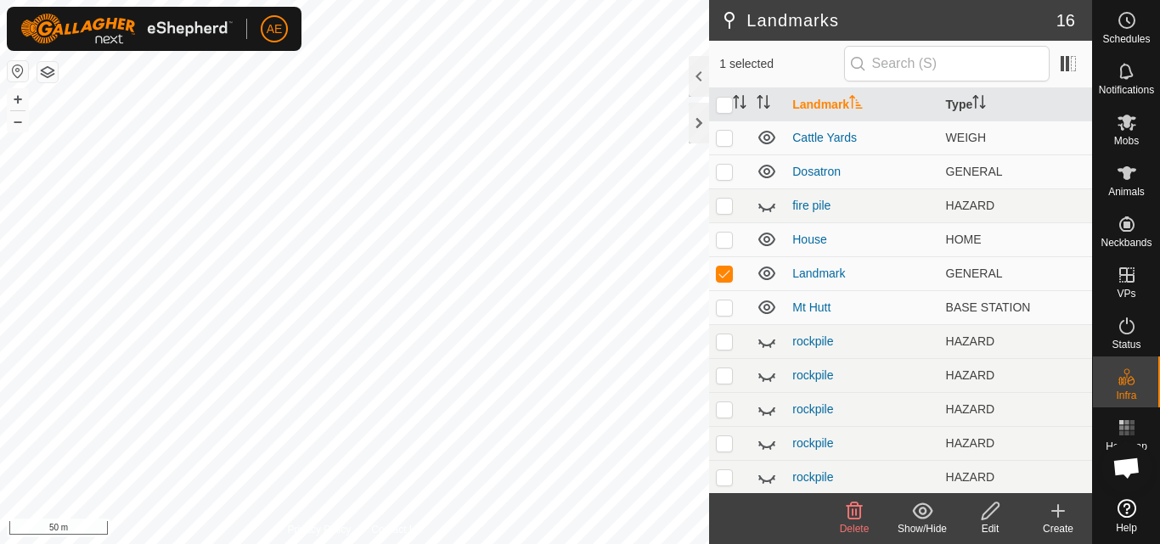
click at [849, 520] on icon at bounding box center [854, 511] width 20 height 20
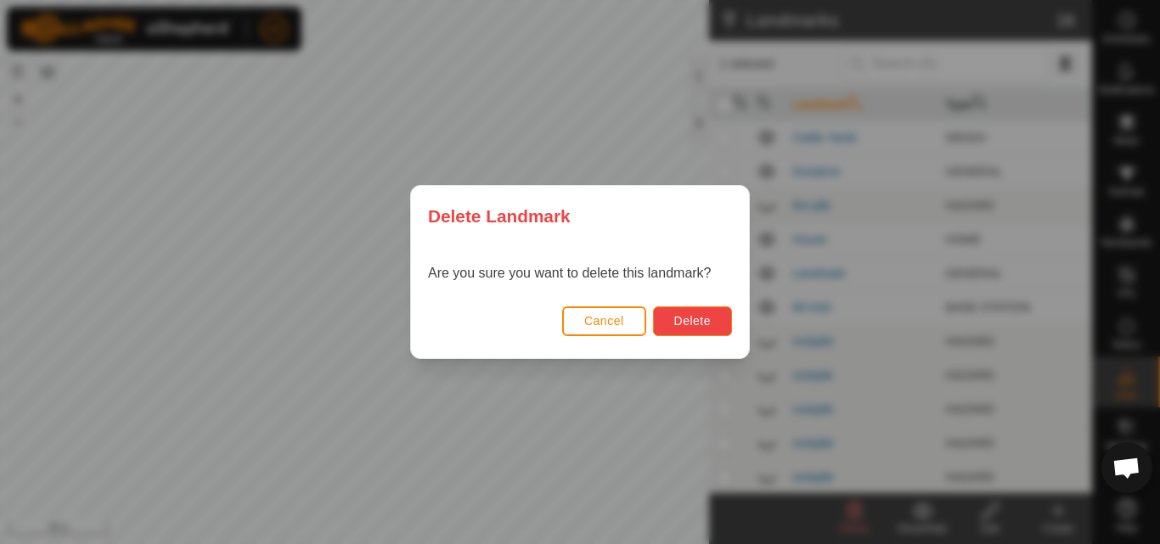
click at [693, 322] on span "Delete" at bounding box center [692, 321] width 37 height 14
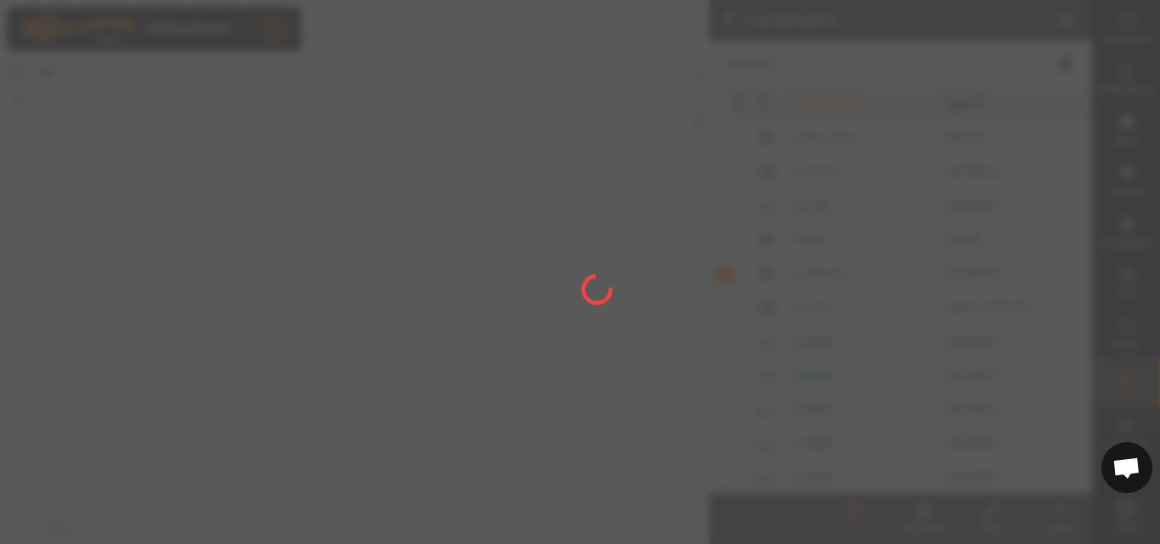
checkbox input "false"
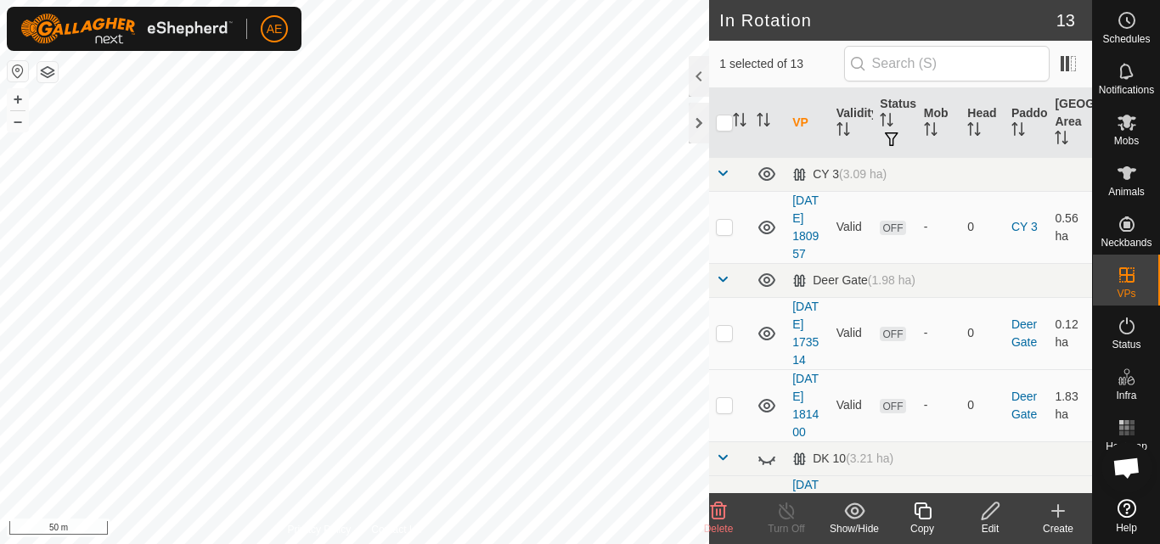
click at [722, 524] on span "Delete" at bounding box center [719, 529] width 30 height 12
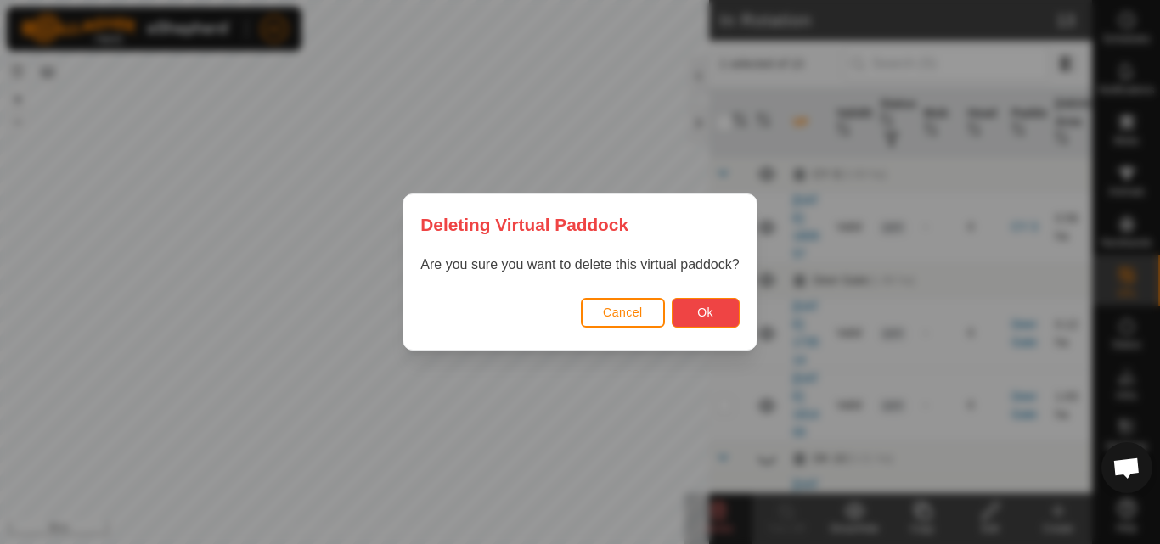
click at [693, 321] on button "Ok" at bounding box center [706, 313] width 68 height 30
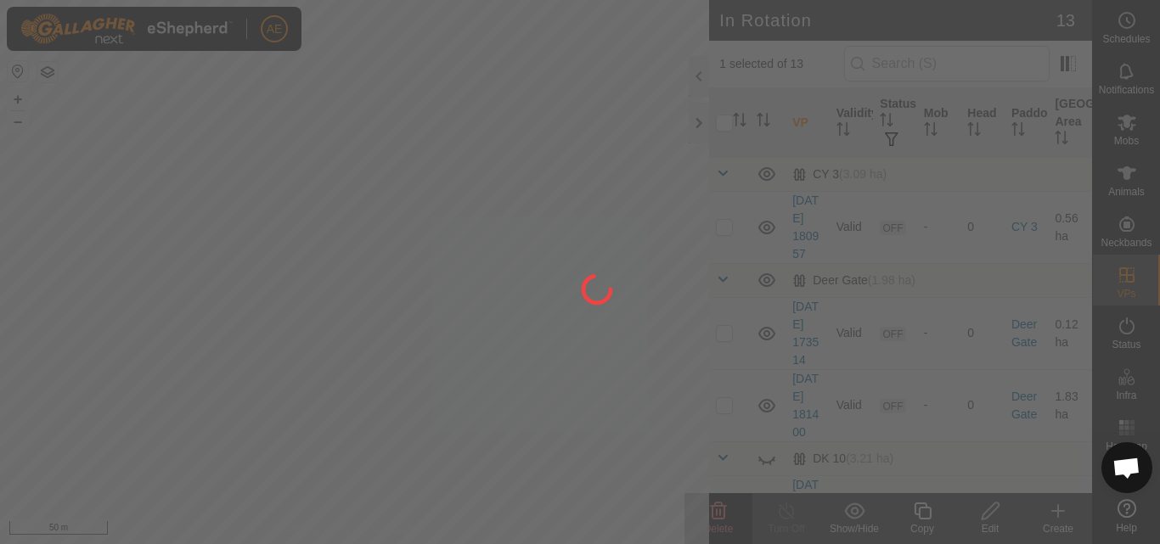
checkbox input "false"
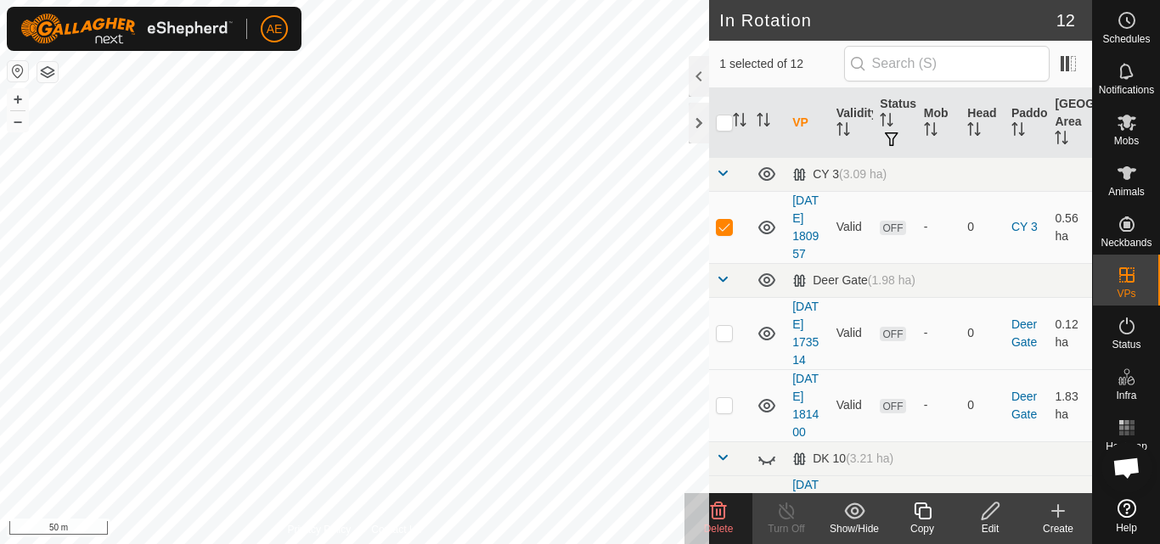
click at [722, 520] on icon at bounding box center [718, 511] width 20 height 20
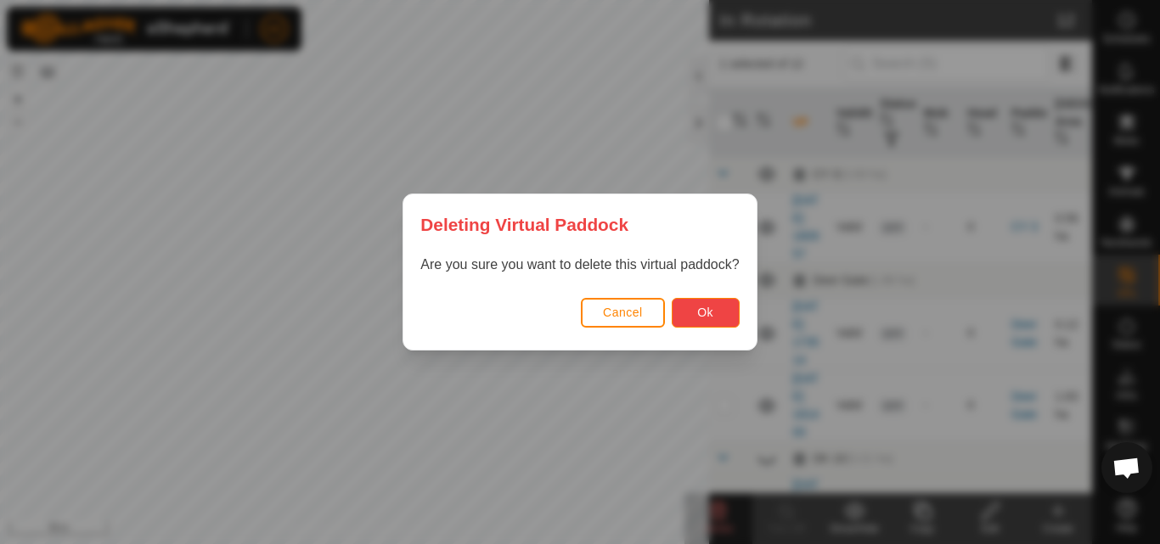
click at [686, 307] on button "Ok" at bounding box center [706, 313] width 68 height 30
checkbox input "false"
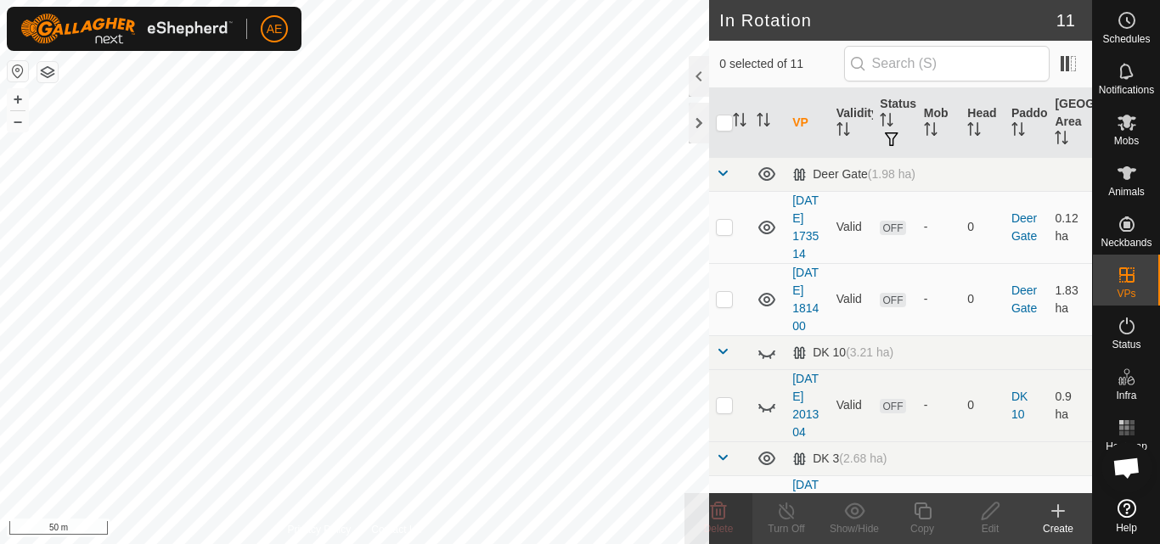
checkbox input "true"
click at [790, 518] on icon at bounding box center [786, 511] width 21 height 20
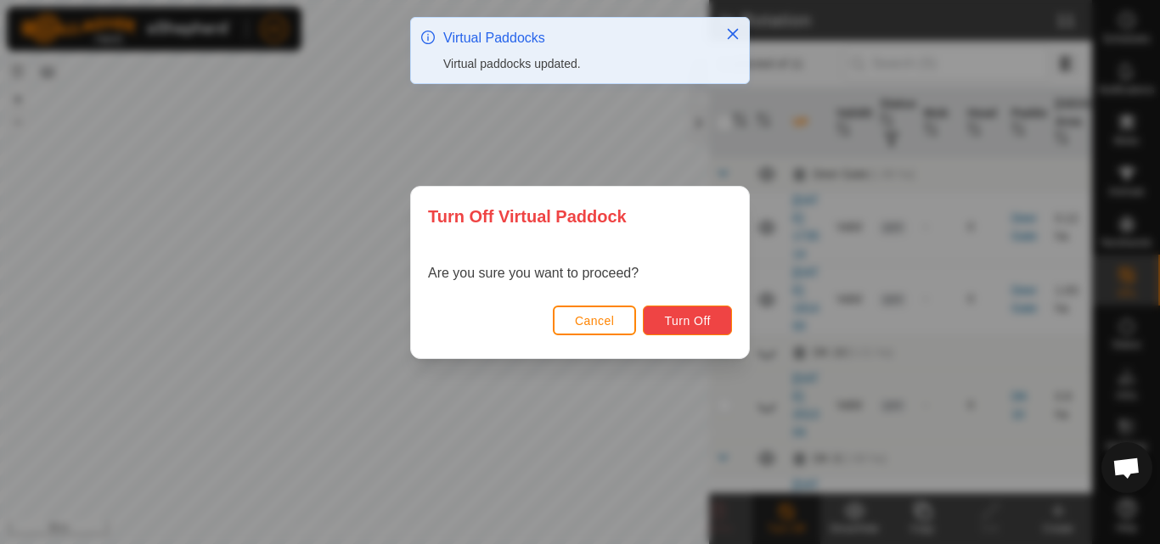
click at [702, 319] on span "Turn Off" at bounding box center [687, 321] width 47 height 14
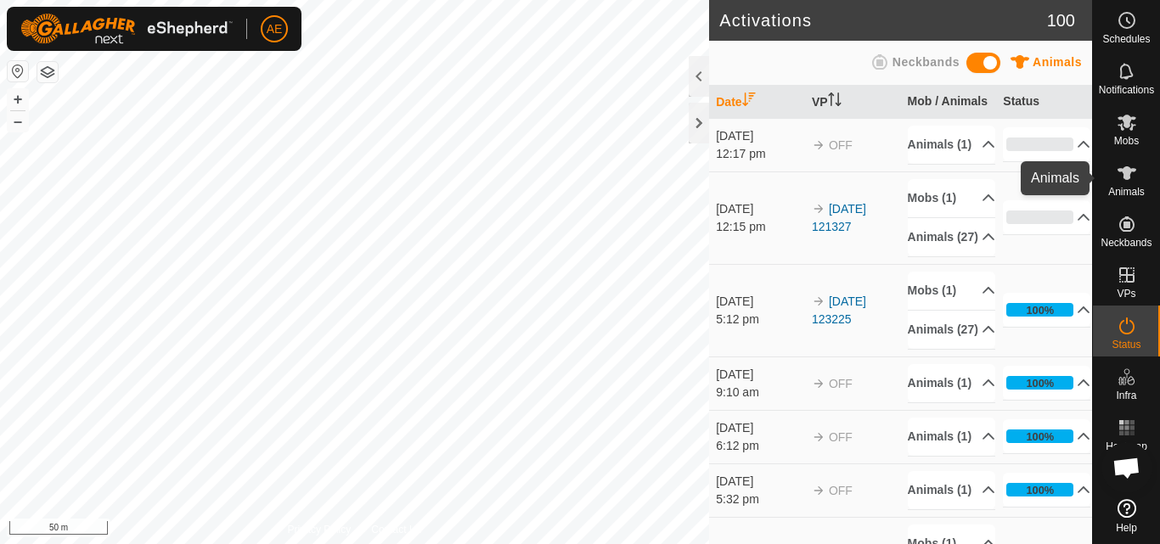
click at [1123, 177] on icon at bounding box center [1126, 173] width 19 height 14
